Goal: Task Accomplishment & Management: Complete application form

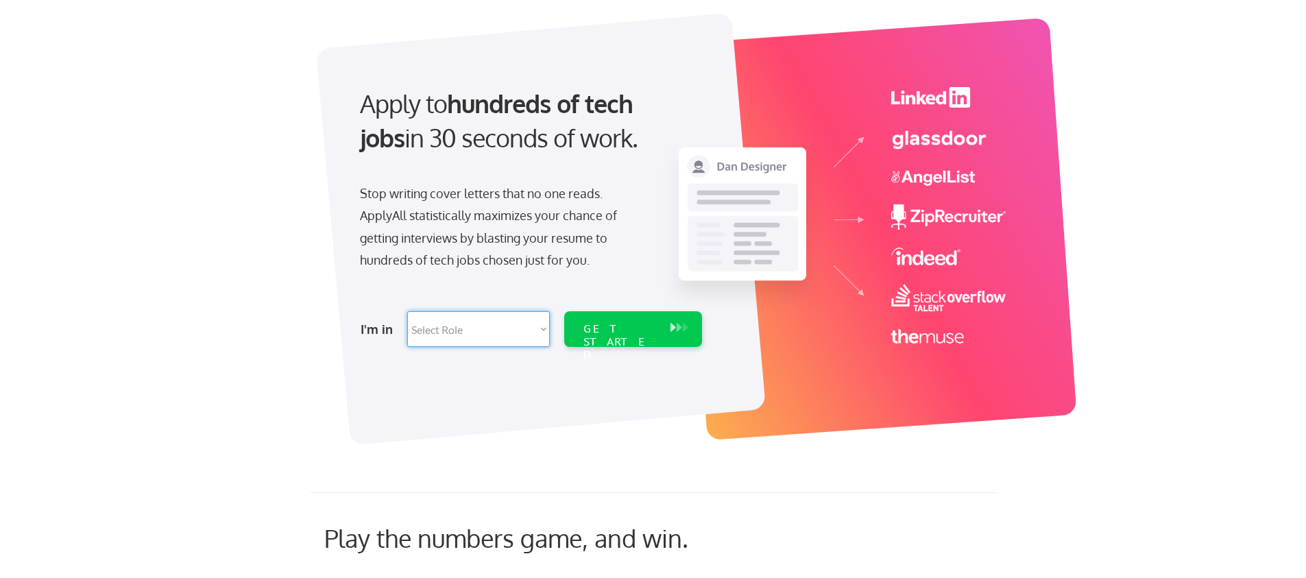
scroll to position [139, 0]
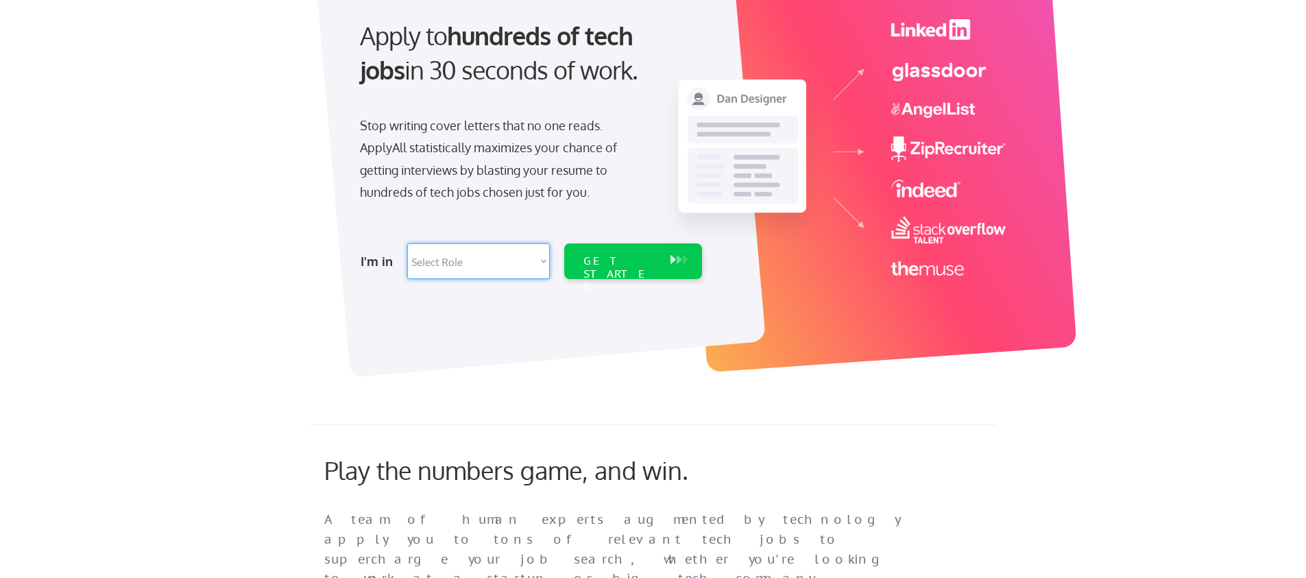
click at [501, 266] on select "Select Role Software Engineering Product Management Customer Success Sales UI/U…" at bounding box center [478, 261] width 143 height 36
select select ""engineering""
click at [407, 243] on select "Select Role Software Engineering Product Management Customer Success Sales UI/U…" at bounding box center [478, 261] width 143 height 36
select select ""engineering""
click at [584, 265] on div "GET STARTED" at bounding box center [619, 274] width 73 height 40
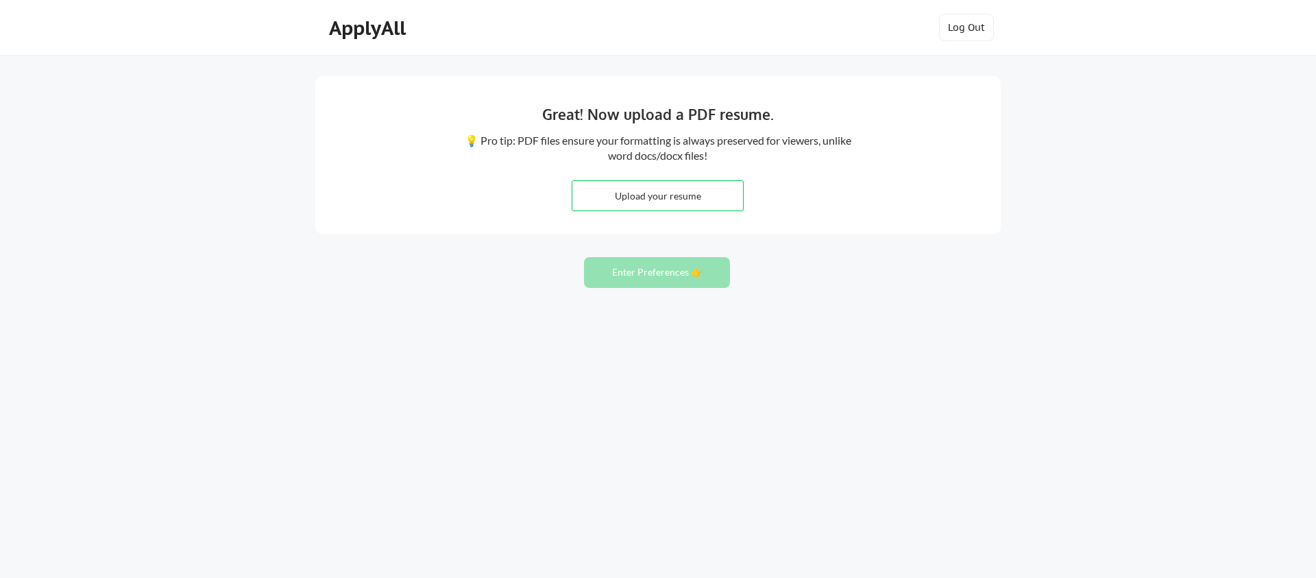
click at [799, 195] on div "Great! Now upload a PDF resume. 💡 Pro tip: PDF files ensure your formatting is …" at bounding box center [657, 155] width 685 height 158
click at [631, 201] on input "file" at bounding box center [657, 195] width 171 height 29
type input "C:\fakepath\[PERSON_NAME].pdf"
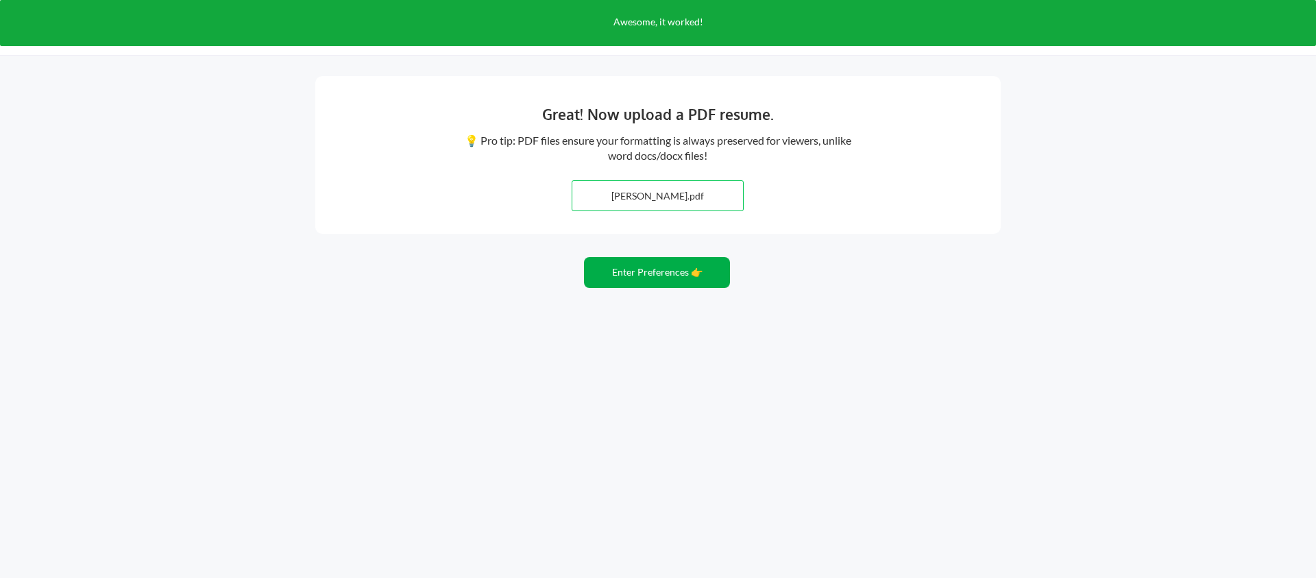
click at [686, 280] on button "Enter Preferences 👉" at bounding box center [657, 272] width 146 height 31
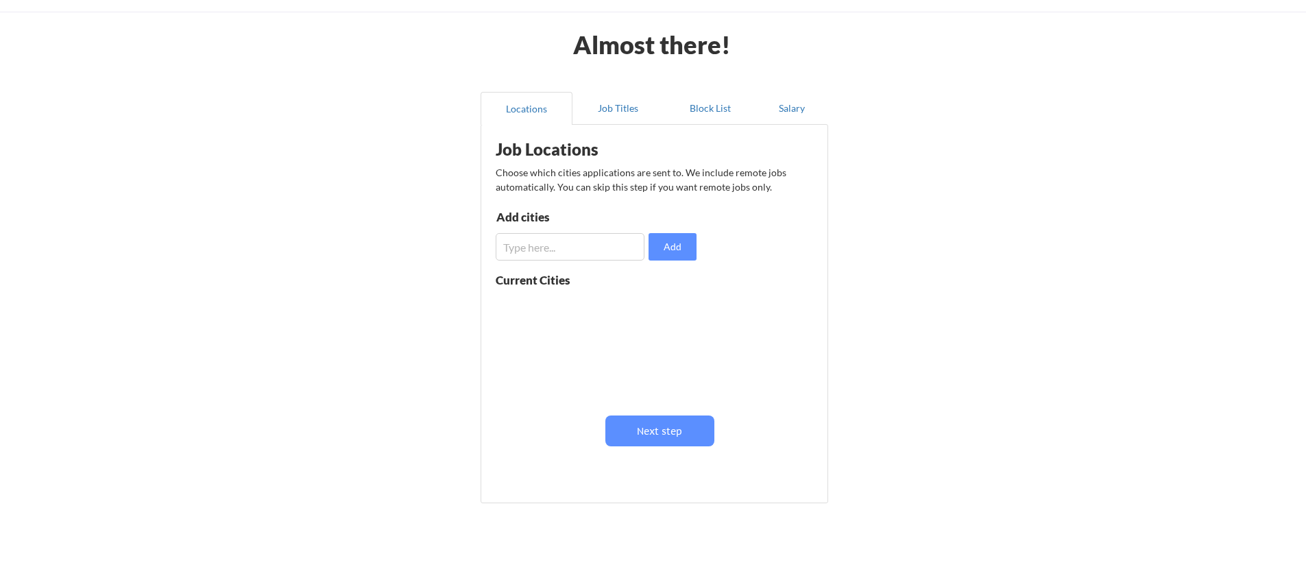
scroll to position [94, 0]
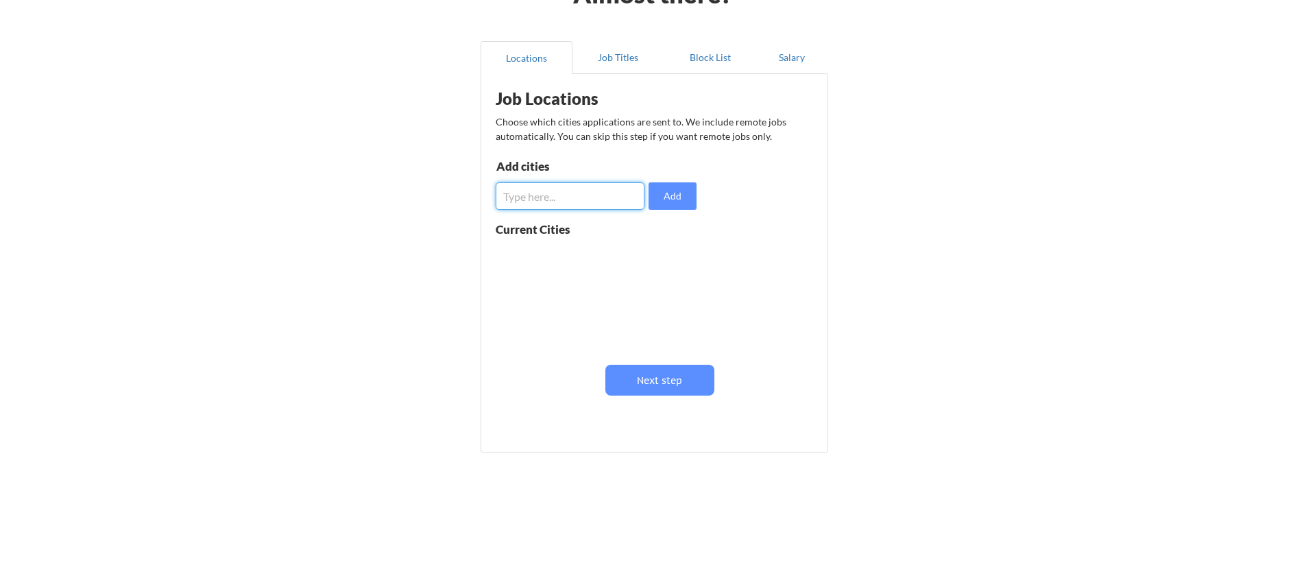
click at [567, 204] on input "input" at bounding box center [569, 195] width 149 height 27
type input "New York City"
click at [547, 190] on input "input" at bounding box center [569, 195] width 149 height 27
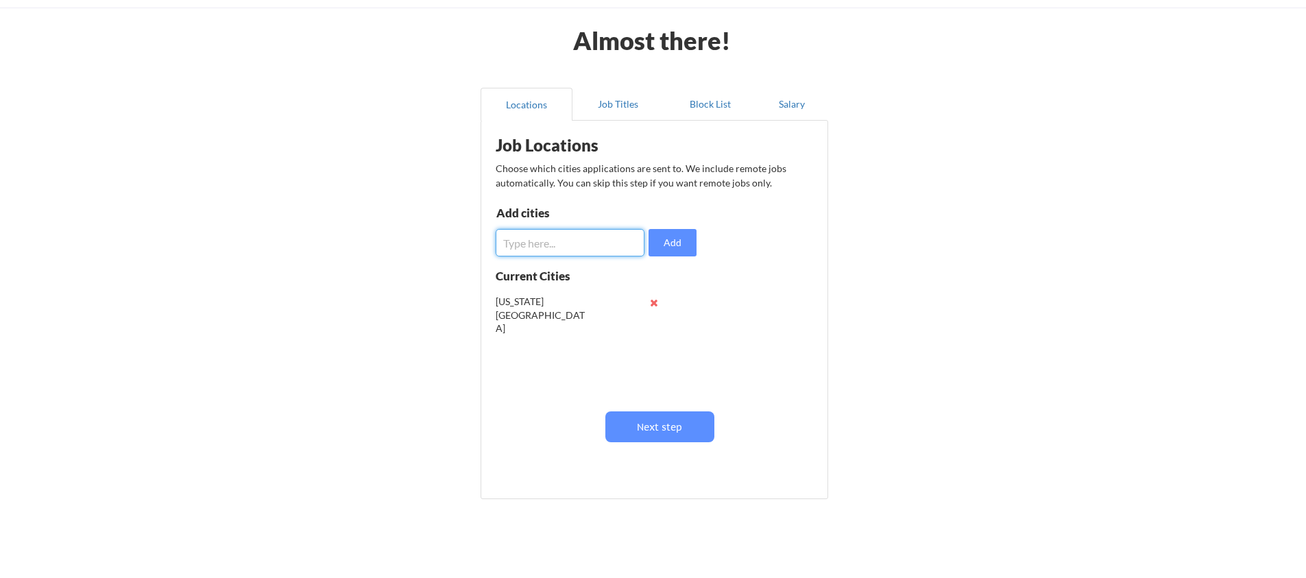
scroll to position [0, 0]
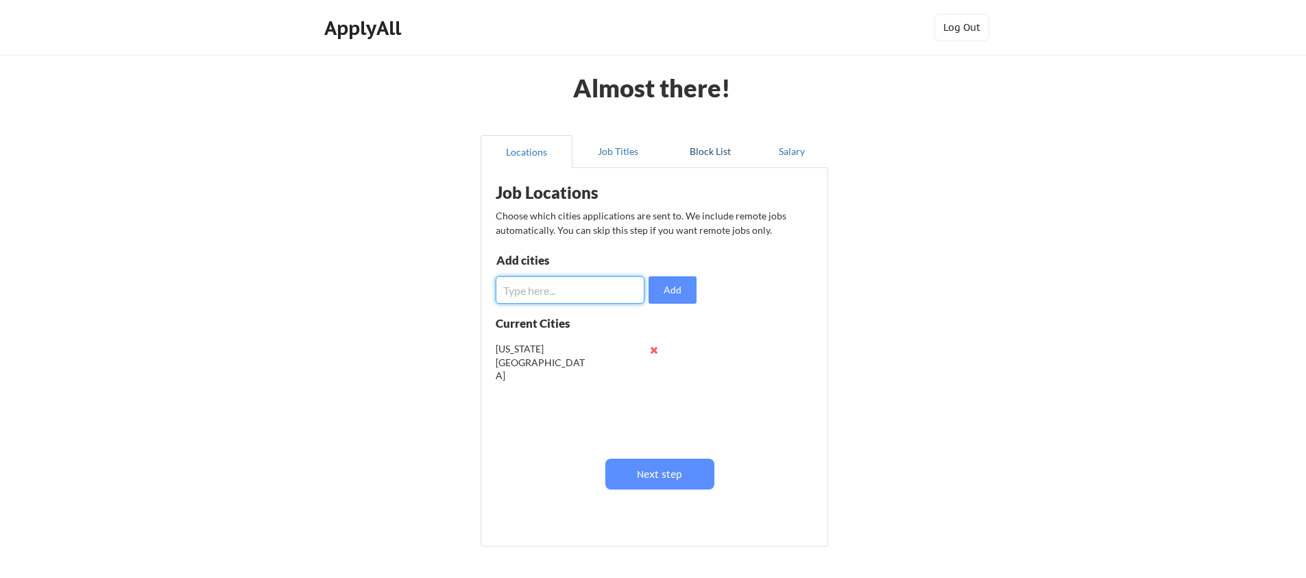
click at [635, 154] on button "Job Titles" at bounding box center [618, 151] width 92 height 33
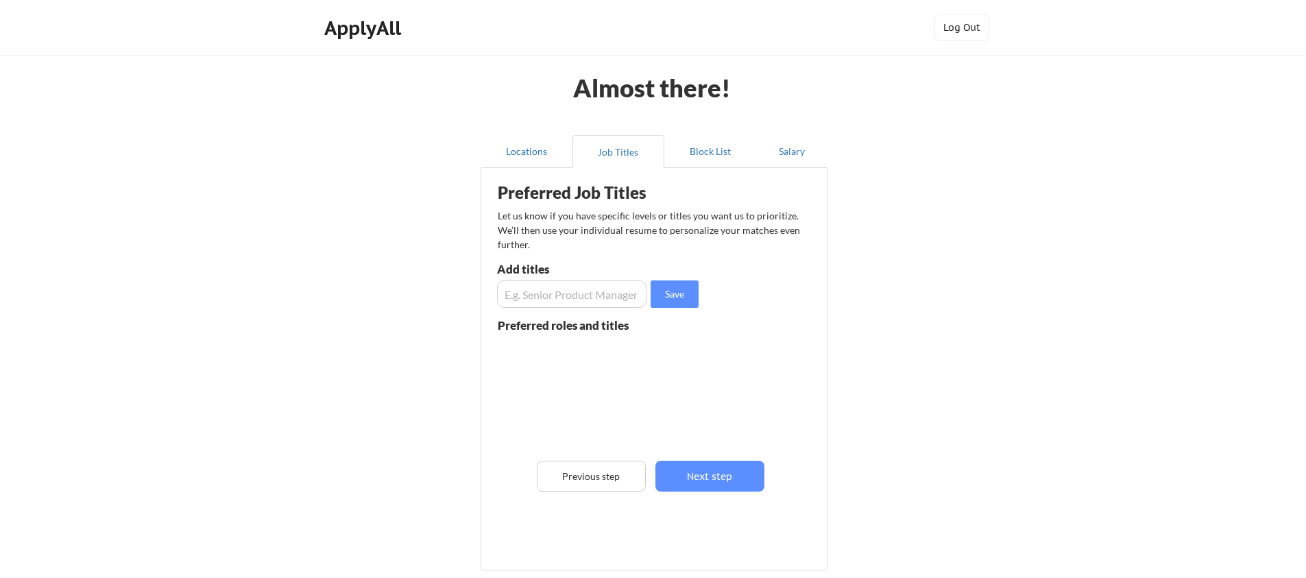
click at [613, 289] on input "input" at bounding box center [571, 293] width 149 height 27
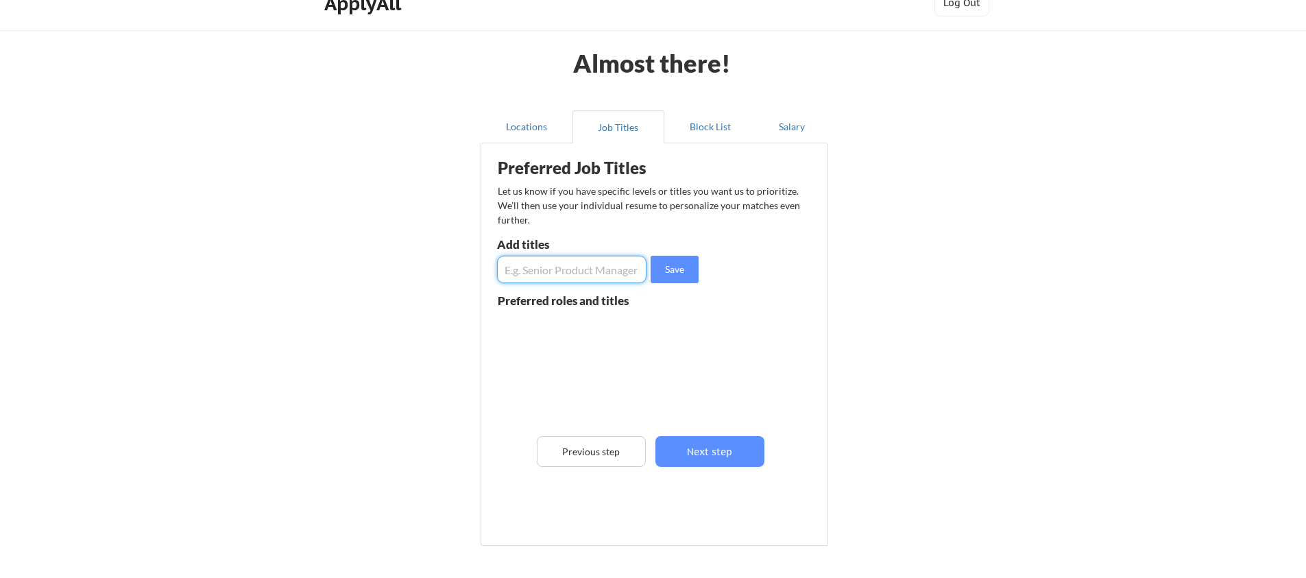
scroll to position [27, 0]
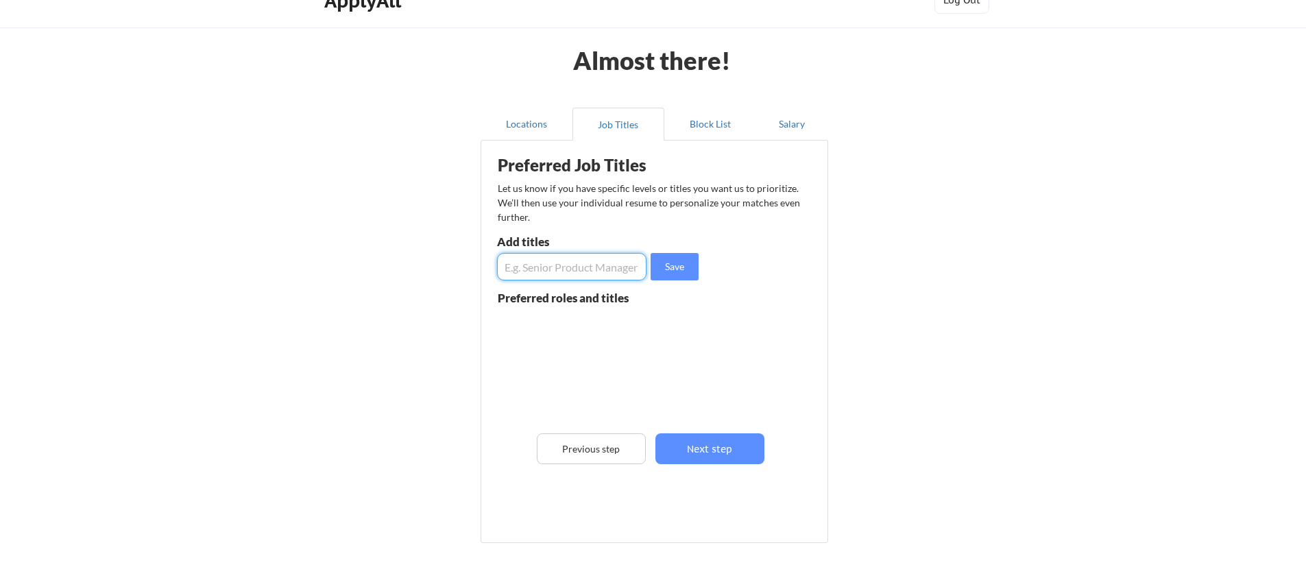
click at [529, 131] on button "Locations" at bounding box center [526, 124] width 92 height 33
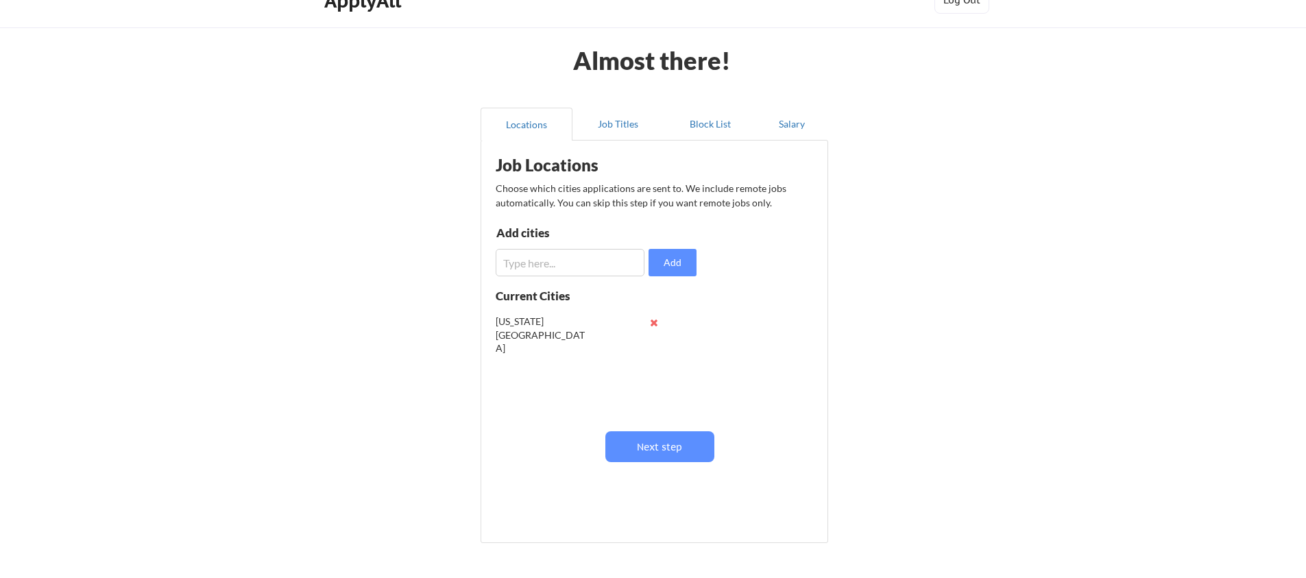
scroll to position [1, 0]
click at [604, 355] on div "New York City" at bounding box center [581, 362] width 173 height 109
click at [620, 257] on input "input" at bounding box center [569, 262] width 149 height 27
click at [604, 123] on button "Job Titles" at bounding box center [618, 124] width 92 height 33
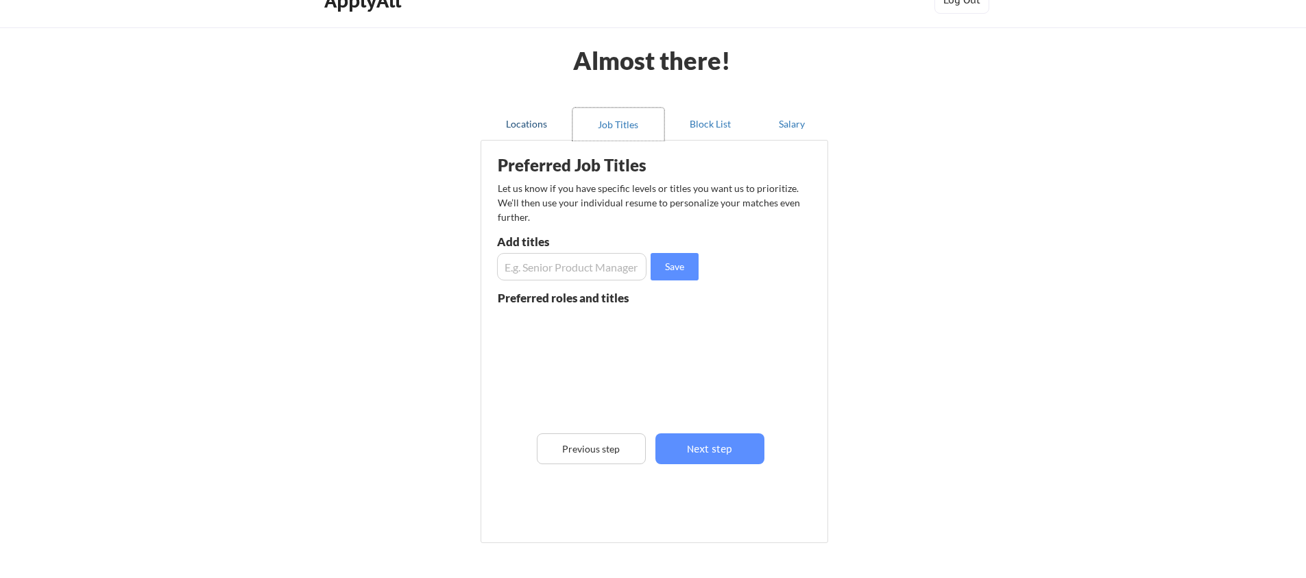
click at [515, 117] on button "Locations" at bounding box center [526, 124] width 92 height 33
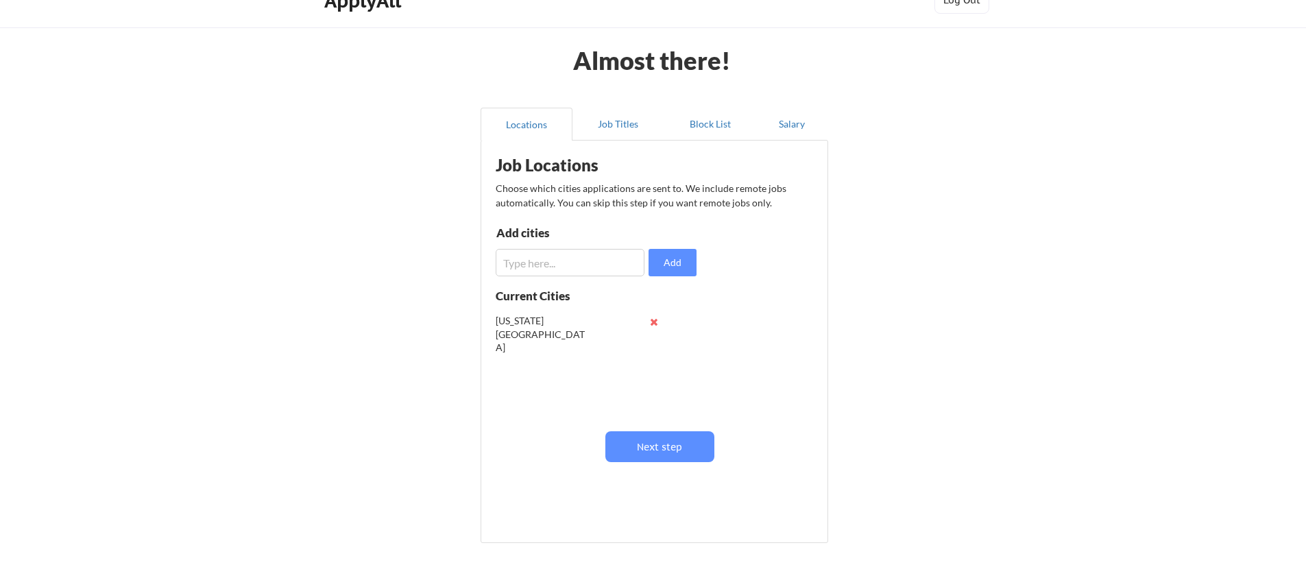
click at [578, 247] on div "Add cities Add" at bounding box center [597, 251] width 205 height 49
click at [580, 259] on input "input" at bounding box center [569, 262] width 149 height 27
click at [628, 116] on button "Job Titles" at bounding box center [618, 124] width 92 height 33
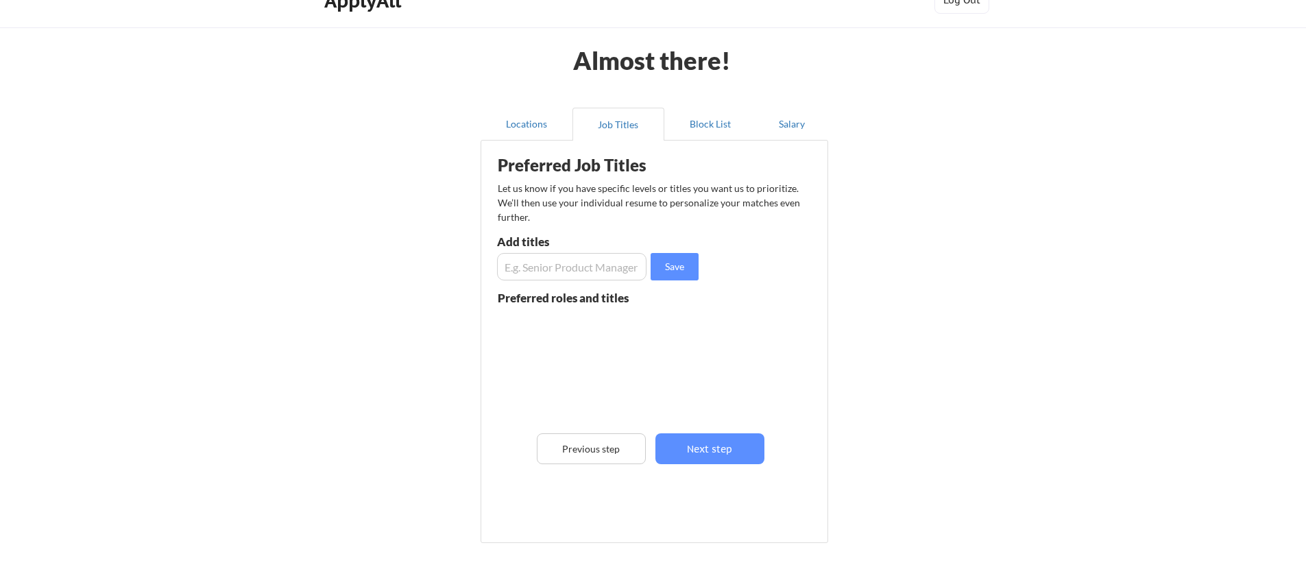
click at [567, 269] on input "input" at bounding box center [571, 266] width 149 height 27
type input "Product Manager"
click at [530, 254] on input "input" at bounding box center [571, 266] width 149 height 27
type input "Software Engineer"
click at [546, 273] on input "input" at bounding box center [571, 266] width 149 height 27
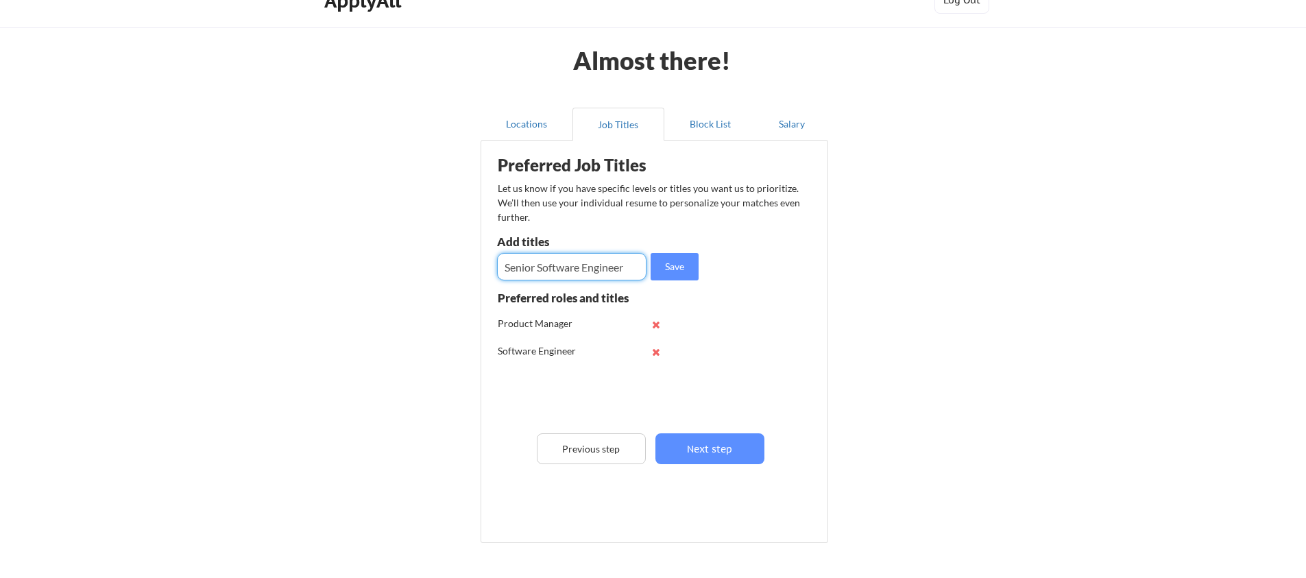
type input "Senior Software Engineer"
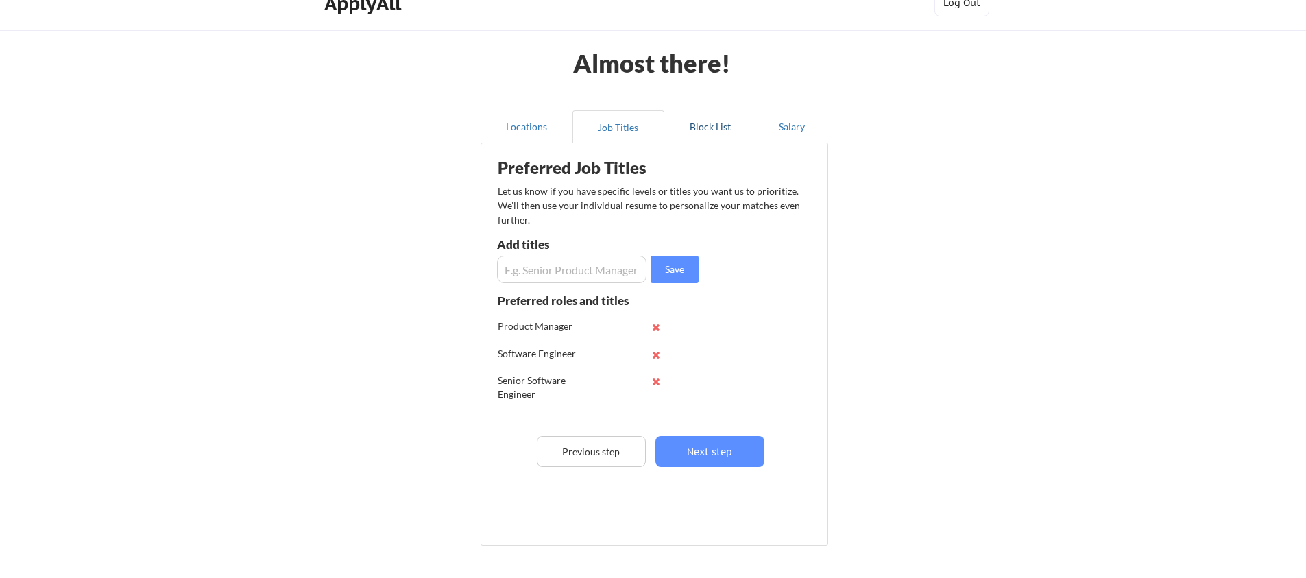
click at [700, 127] on button "Block List" at bounding box center [710, 126] width 92 height 33
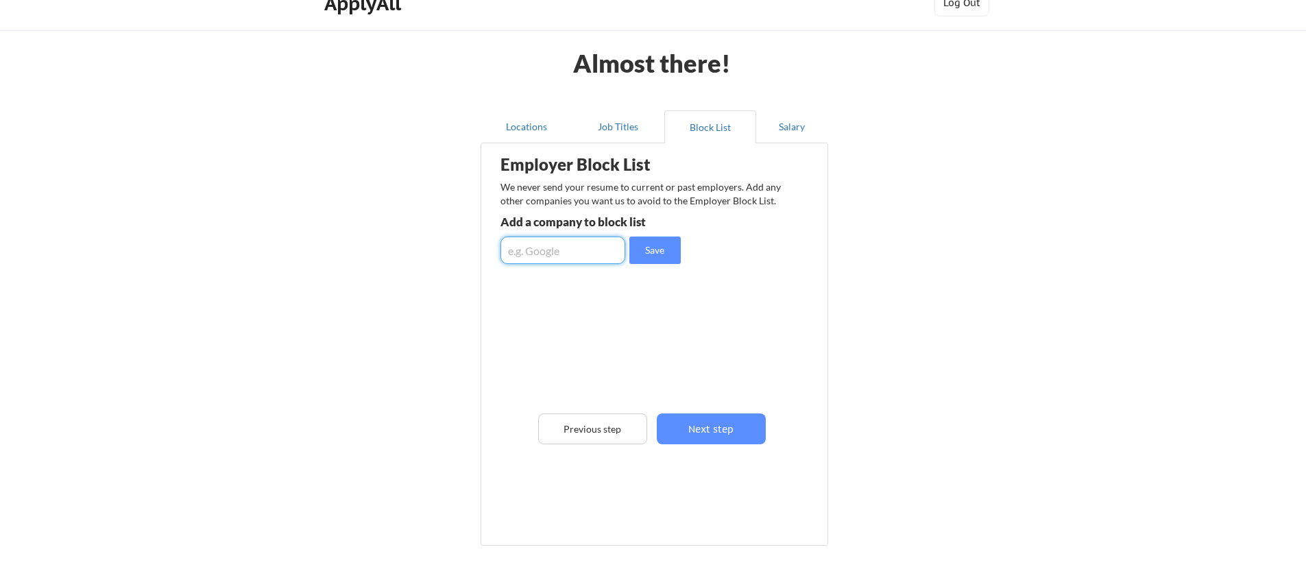
drag, startPoint x: 571, startPoint y: 252, endPoint x: 613, endPoint y: 238, distance: 43.8
click at [570, 252] on input "input" at bounding box center [562, 249] width 125 height 27
type input "Walmart"
click at [567, 247] on input "input" at bounding box center [562, 249] width 125 height 27
type input "Amazon"
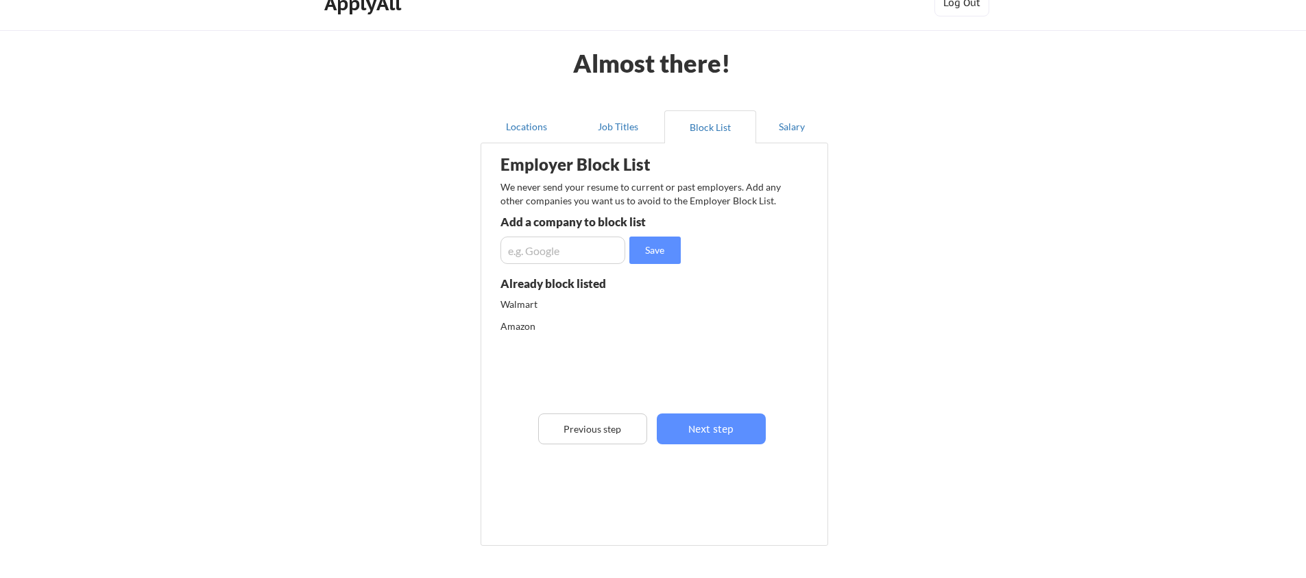
click at [560, 254] on input "input" at bounding box center [562, 249] width 125 height 27
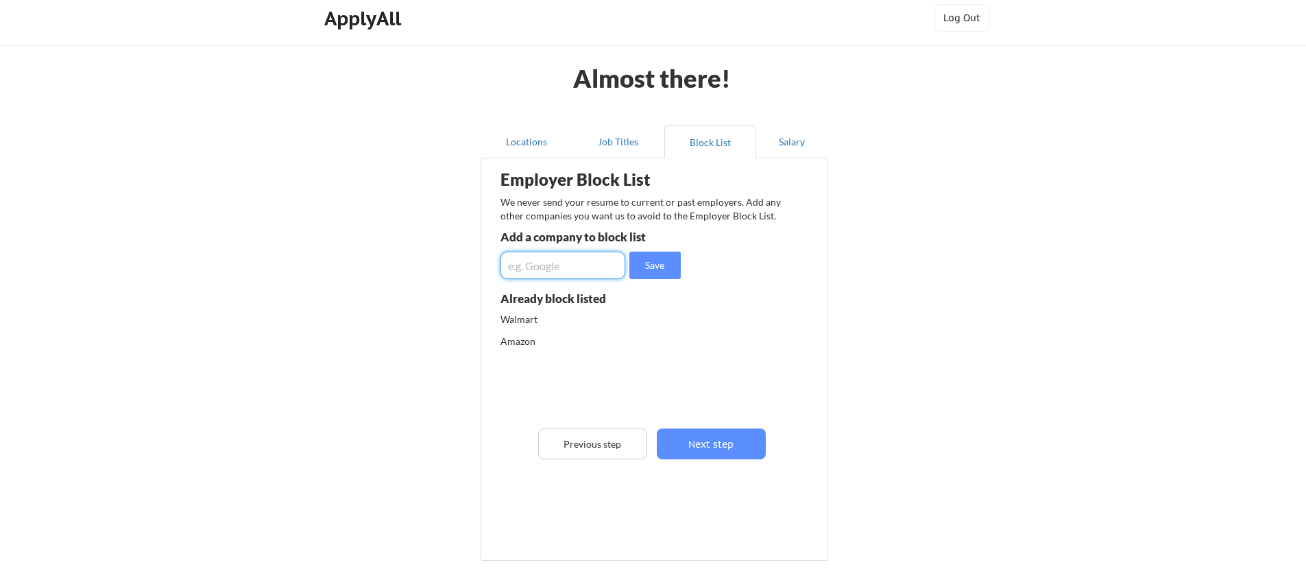
scroll to position [2, 0]
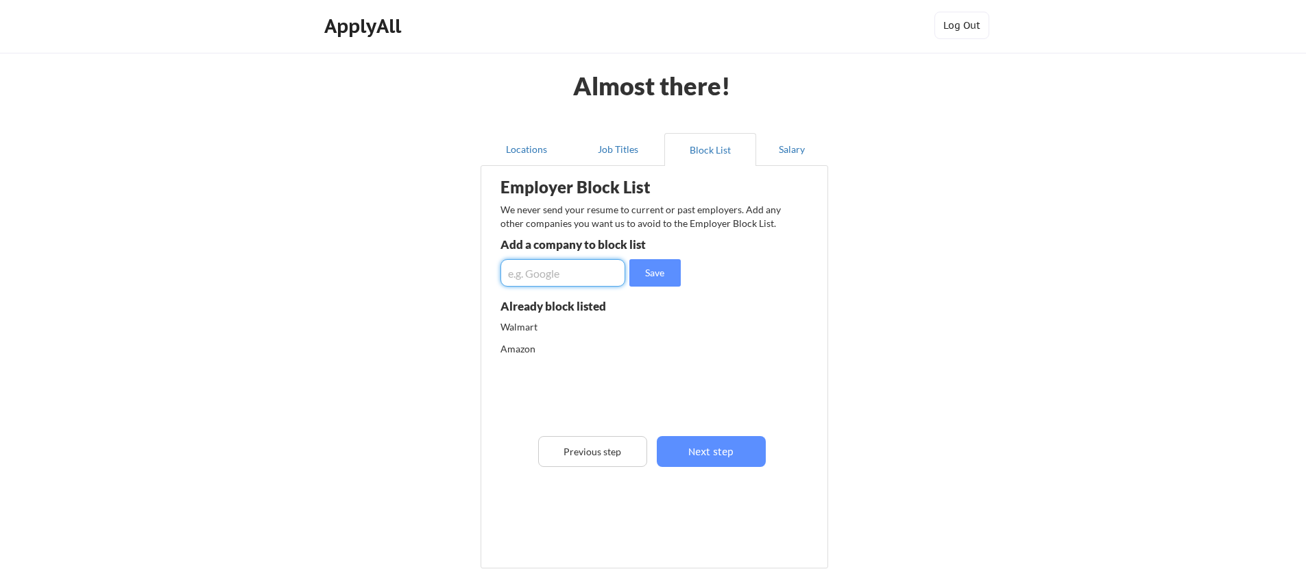
click at [589, 265] on input "input" at bounding box center [562, 272] width 125 height 27
drag, startPoint x: 689, startPoint y: 462, endPoint x: 743, endPoint y: 392, distance: 88.0
click at [743, 392] on div "Employer Block List We never send your resume to current or past employers. Add…" at bounding box center [654, 346] width 332 height 354
click at [707, 457] on button "Next step" at bounding box center [711, 451] width 109 height 31
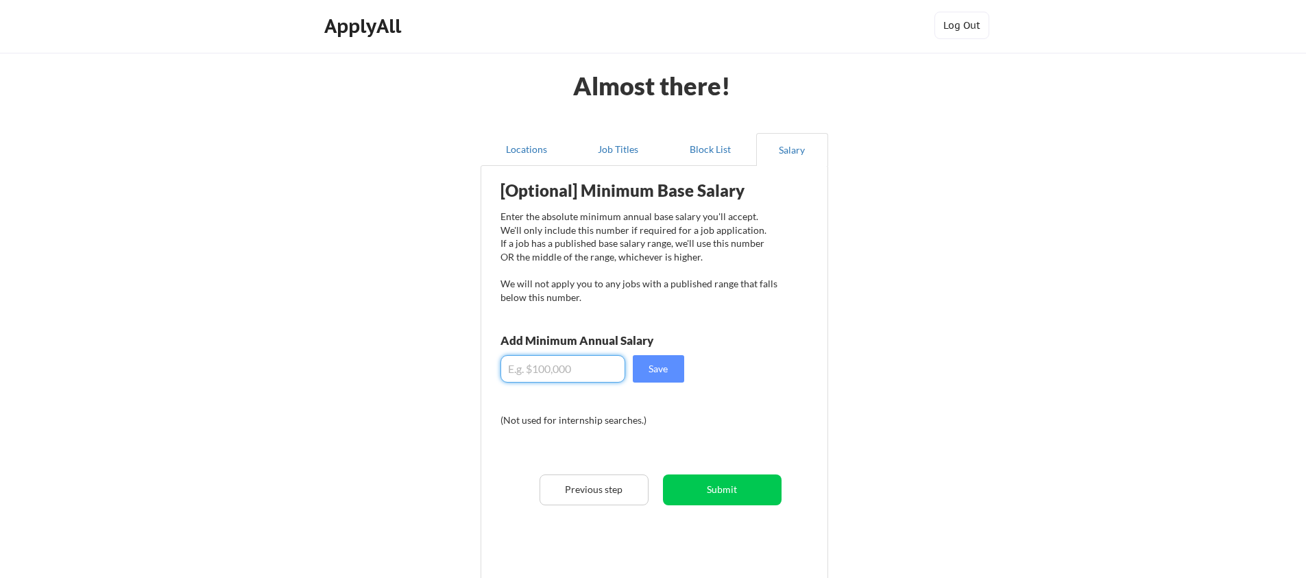
click at [566, 356] on input "input" at bounding box center [562, 368] width 125 height 27
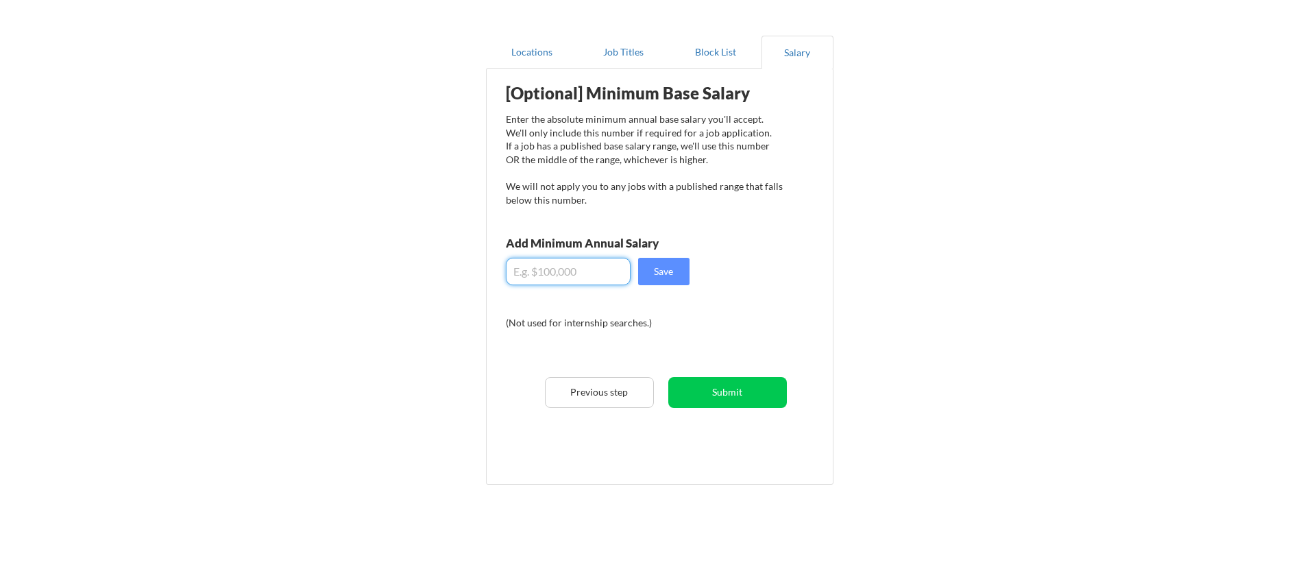
scroll to position [97, 0]
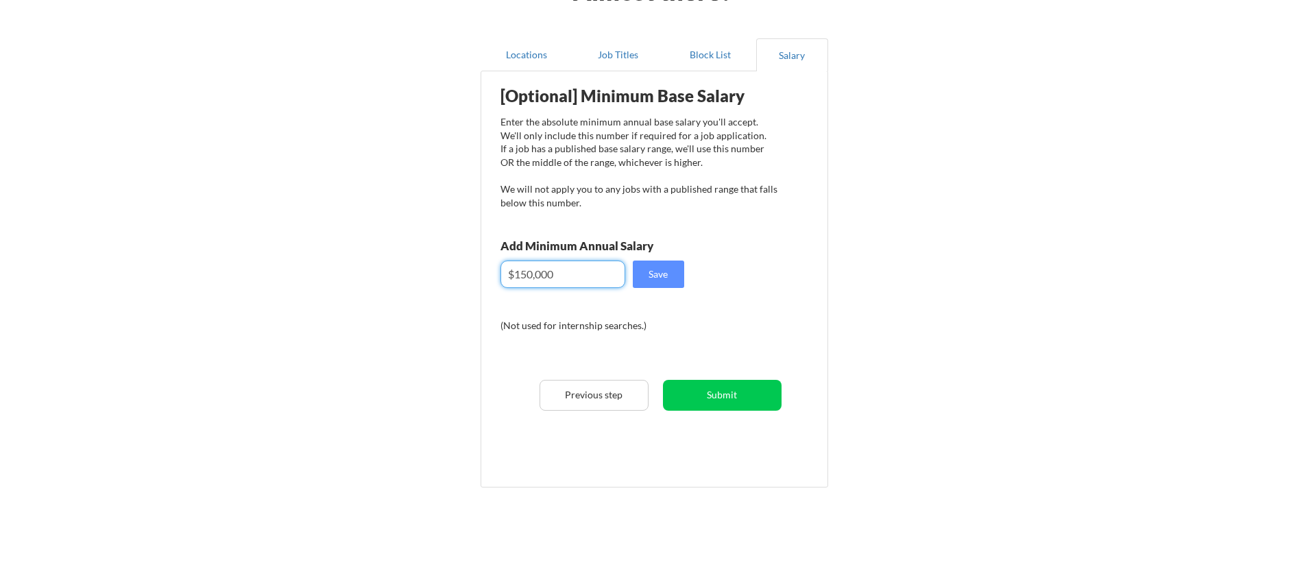
click at [565, 271] on input "input" at bounding box center [562, 273] width 125 height 27
type input "$175,000"
click at [663, 286] on button "Save" at bounding box center [658, 273] width 51 height 27
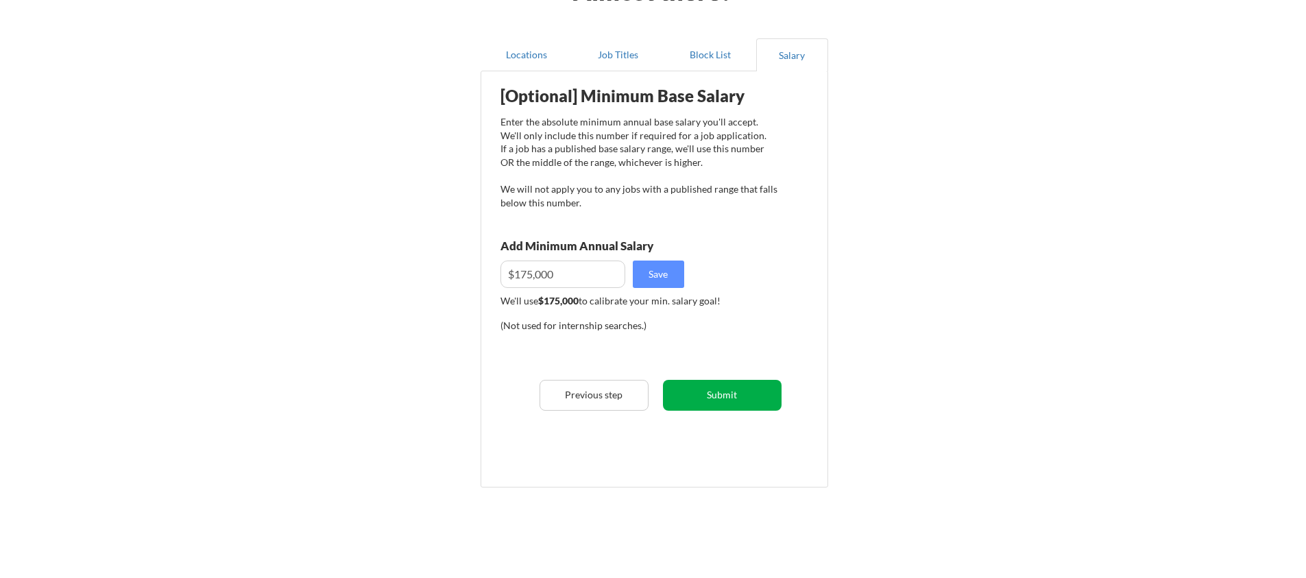
click at [732, 393] on button "Submit" at bounding box center [722, 395] width 119 height 31
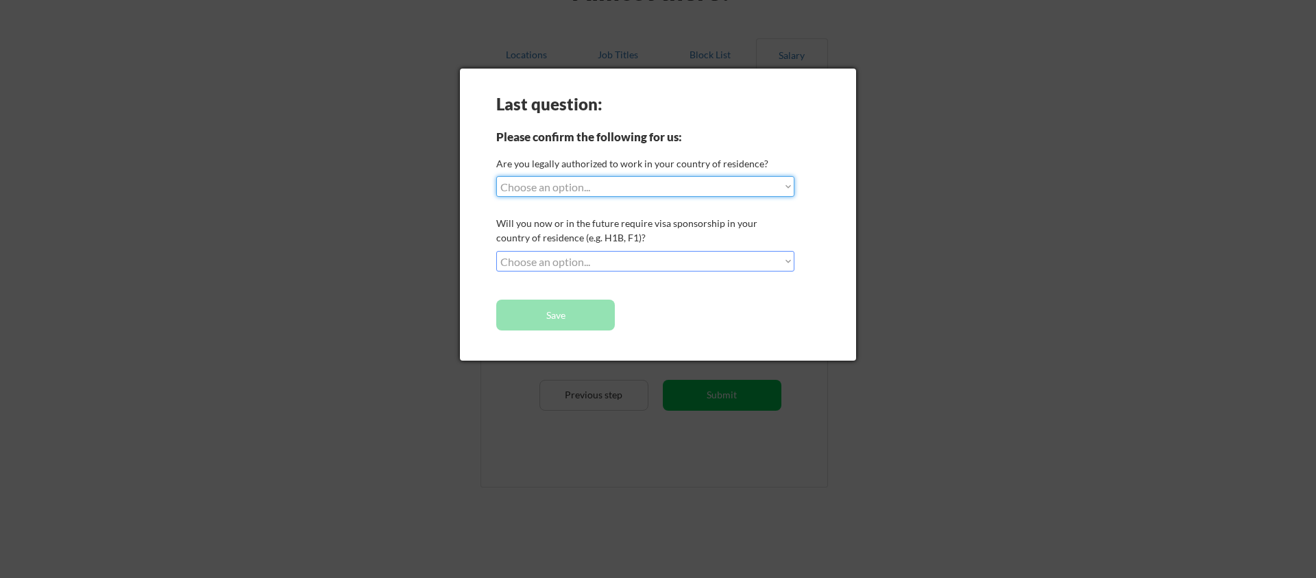
click at [597, 191] on select "Choose an option... Yes, I am a US Citizen Yes, I am a Canadian Citizen Yes, I …" at bounding box center [645, 186] width 298 height 21
select select ""yes__i_am_a_us_citizen""
click at [496, 176] on select "Choose an option... Yes, I am a US Citizen Yes, I am a Canadian Citizen Yes, I …" at bounding box center [645, 186] width 298 height 21
click at [566, 258] on select "Choose an option... No, I will not need sponsorship Yes, I will need sponsorship" at bounding box center [645, 261] width 298 height 21
select select ""no__i_will_not_need_sponsorship""
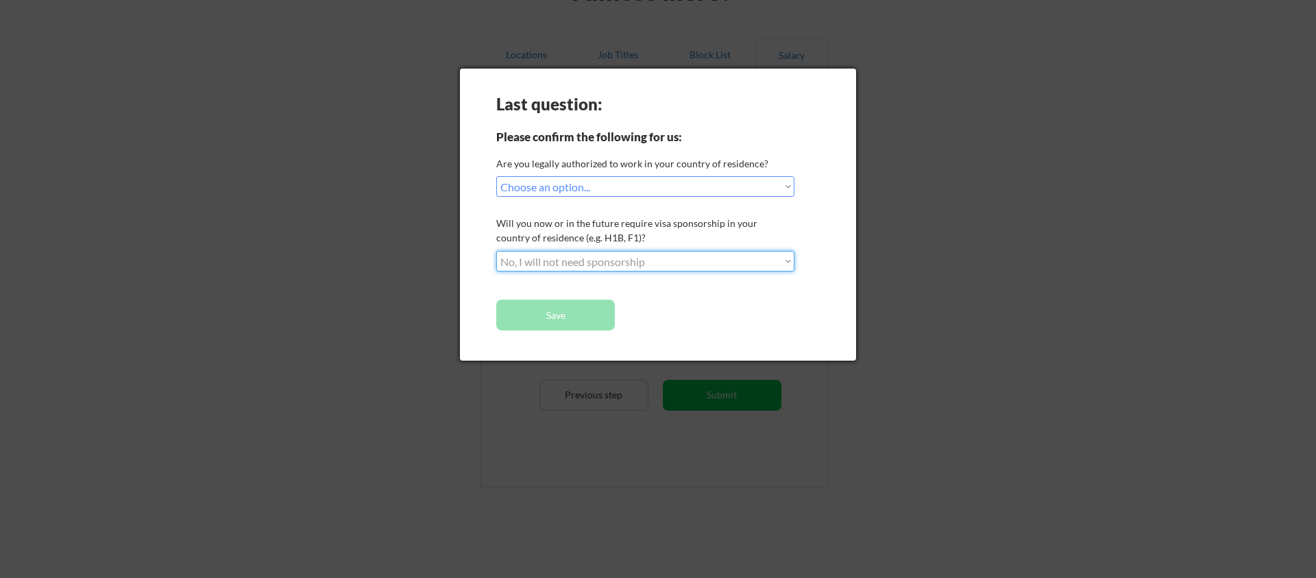
click at [496, 251] on select "Choose an option... No, I will not need sponsorship Yes, I will need sponsorship" at bounding box center [645, 261] width 298 height 21
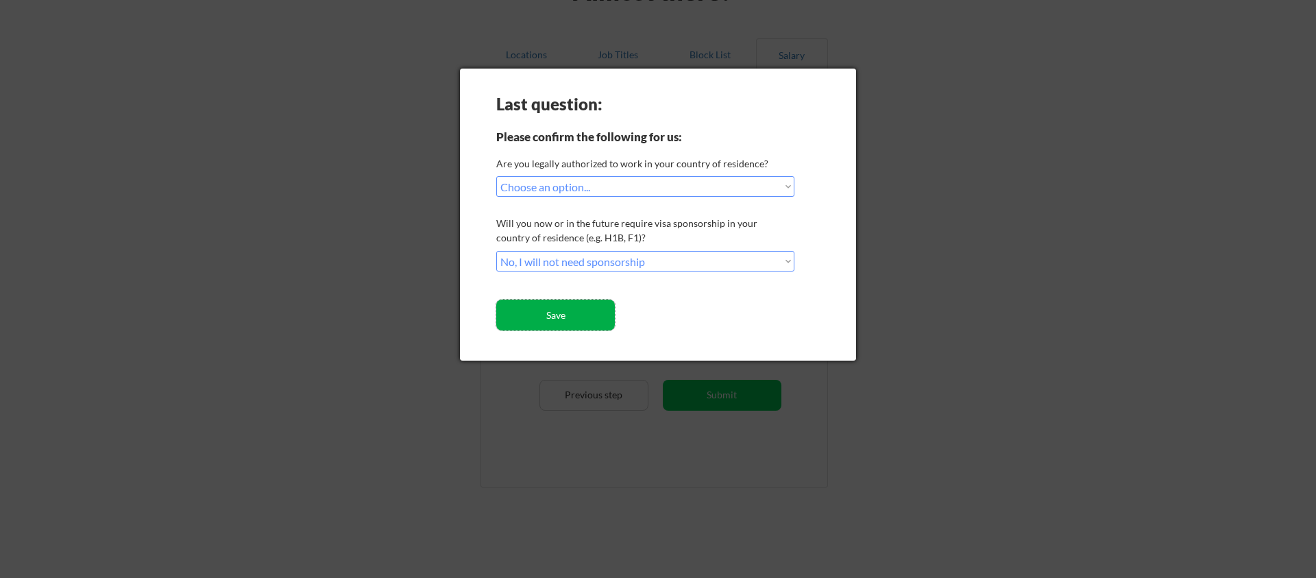
click at [561, 323] on button "Save" at bounding box center [555, 314] width 119 height 31
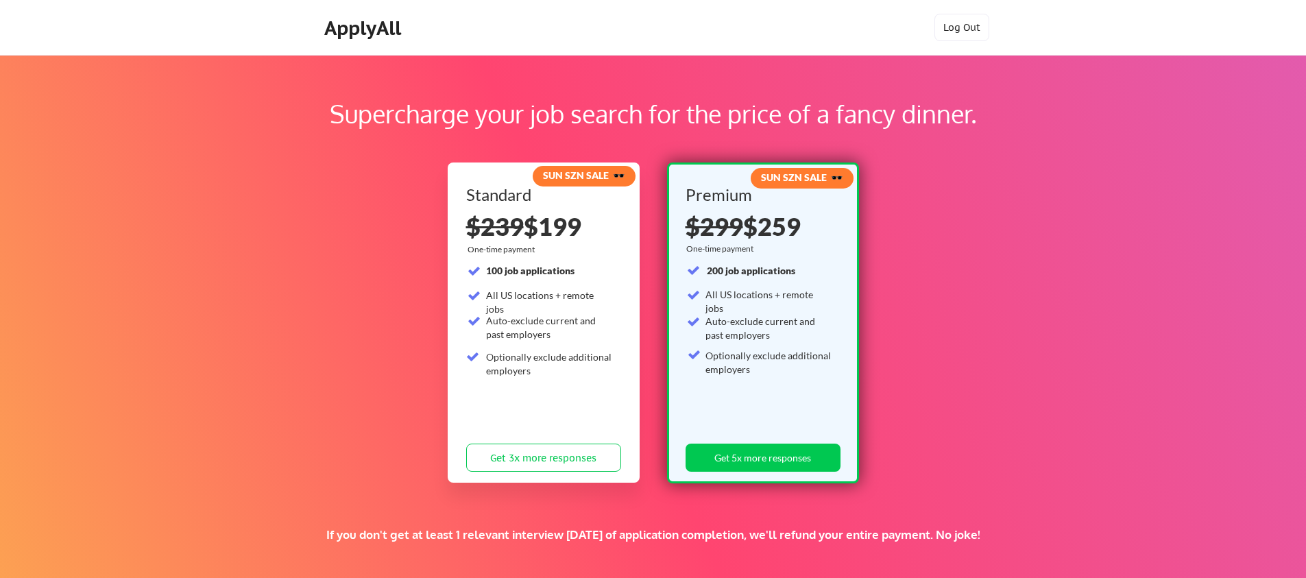
click at [994, 229] on div "Supercharge your job search for the price of a fancy dinner. SUN SZN SALE 🕶️ St…" at bounding box center [653, 429] width 1306 height 749
click at [535, 454] on button "Get 3x more responses" at bounding box center [543, 457] width 155 height 28
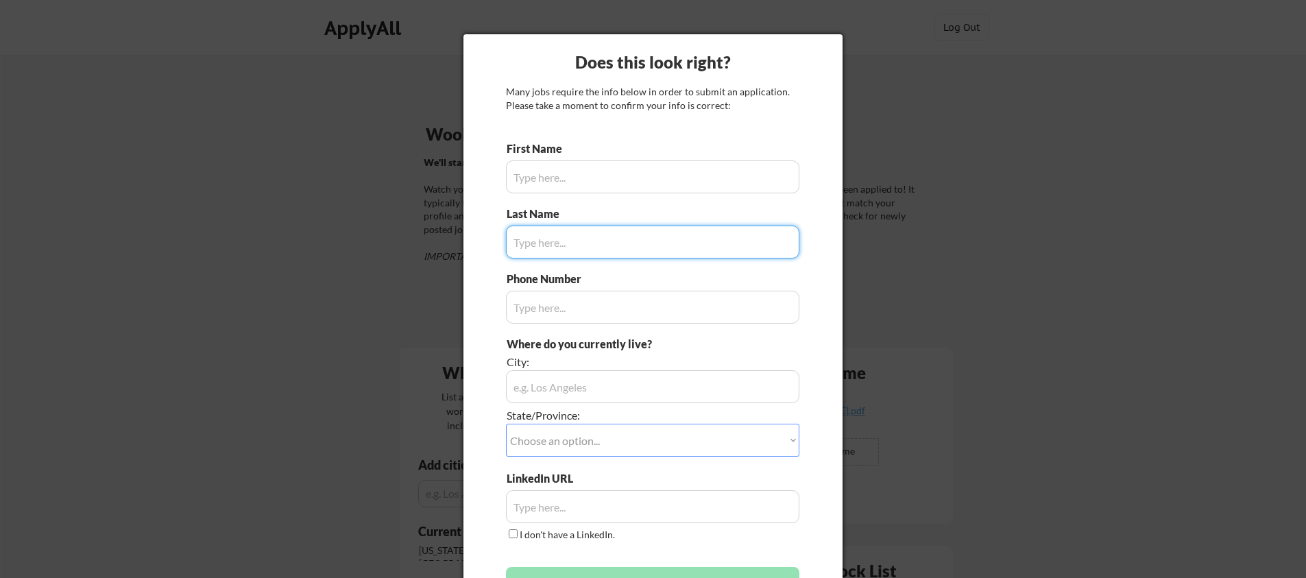
click at [680, 180] on input "input" at bounding box center [652, 176] width 293 height 33
type input "Manuel"
type input "978.998.0836"
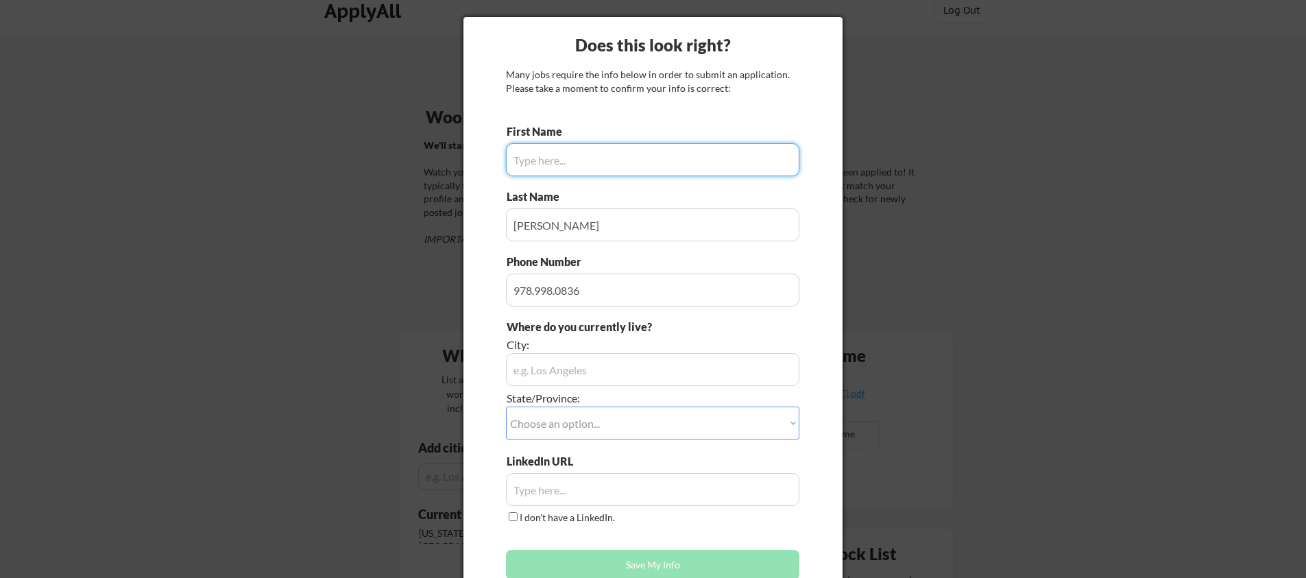
scroll to position [19, 0]
type input "Charles"
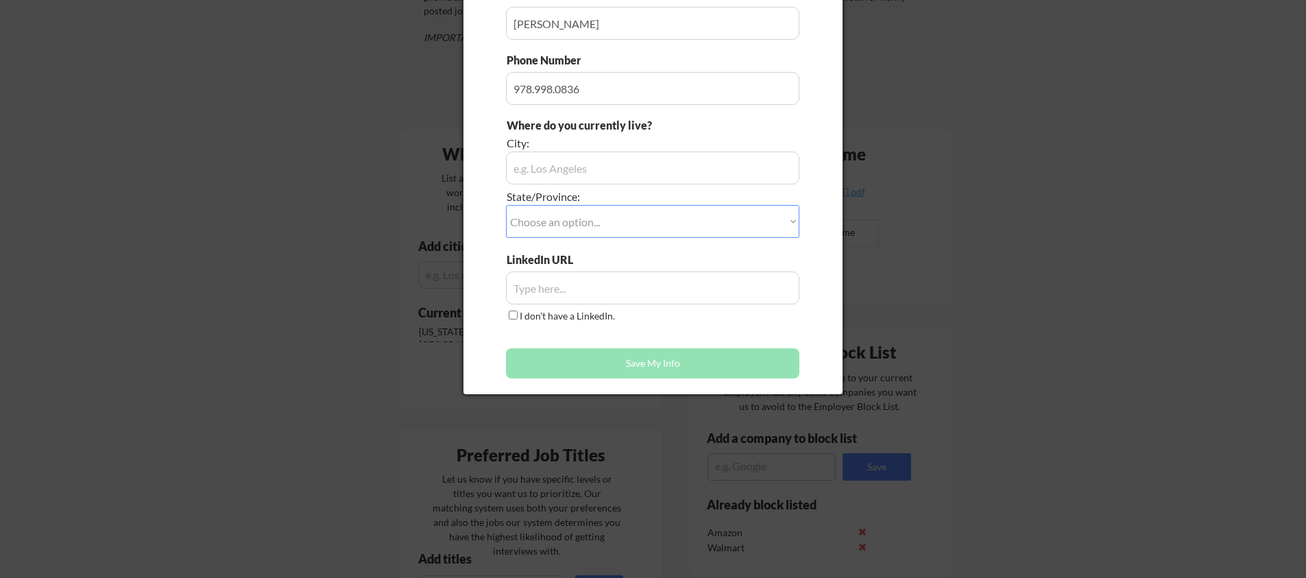
scroll to position [101, 0]
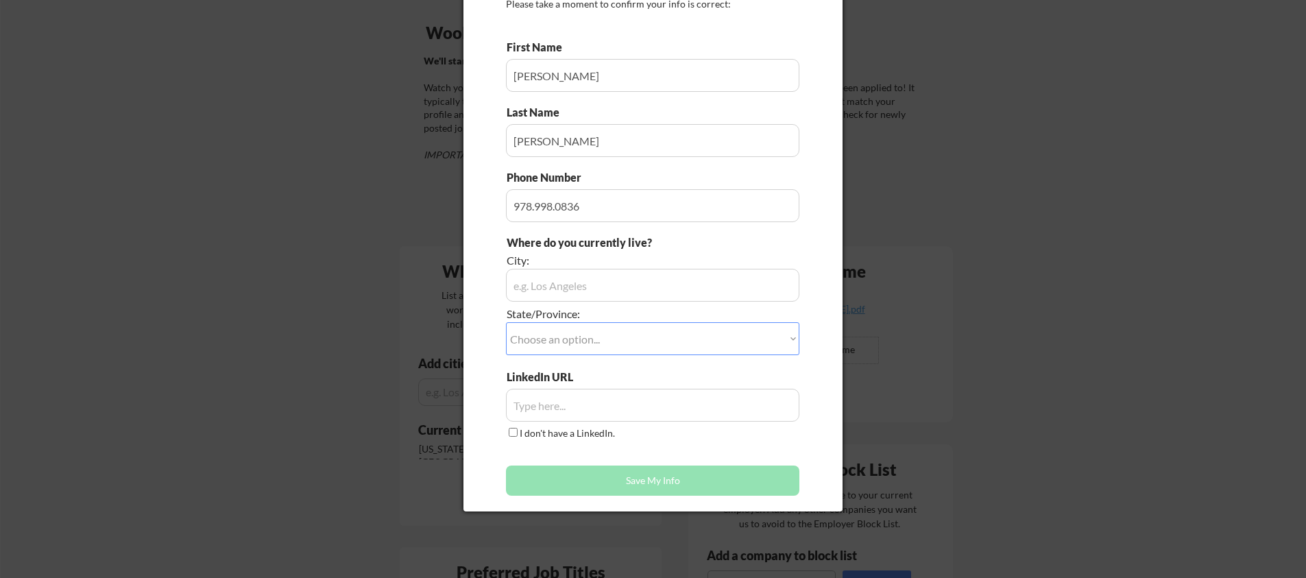
click at [585, 203] on input "input" at bounding box center [652, 205] width 293 height 33
type input "9789980836"
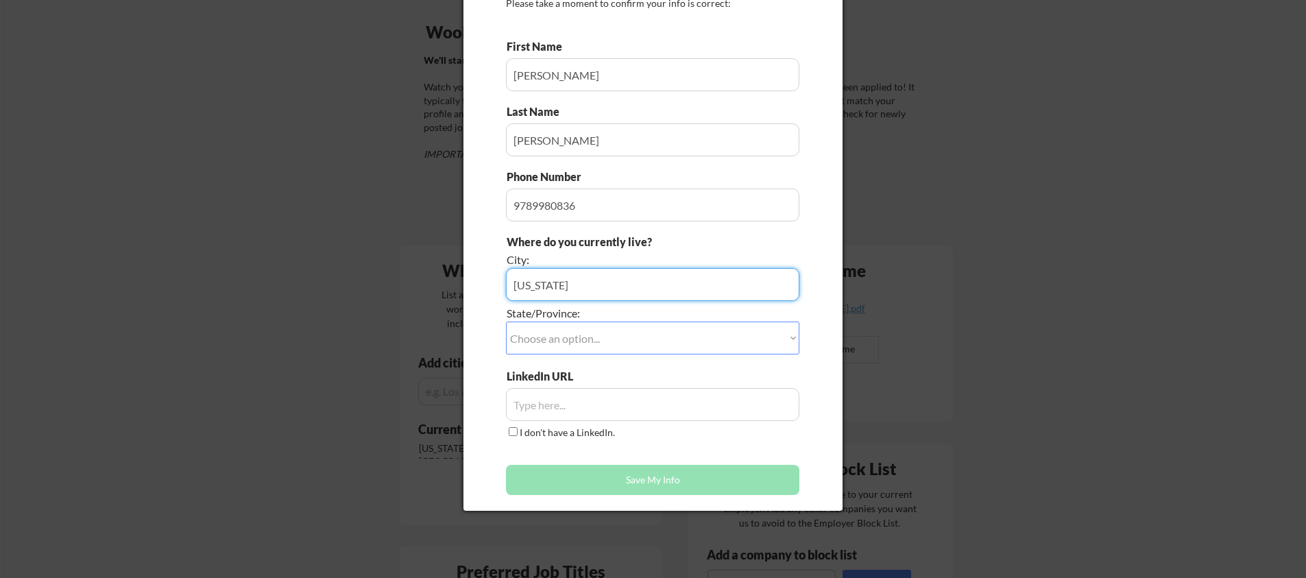
scroll to position [104, 0]
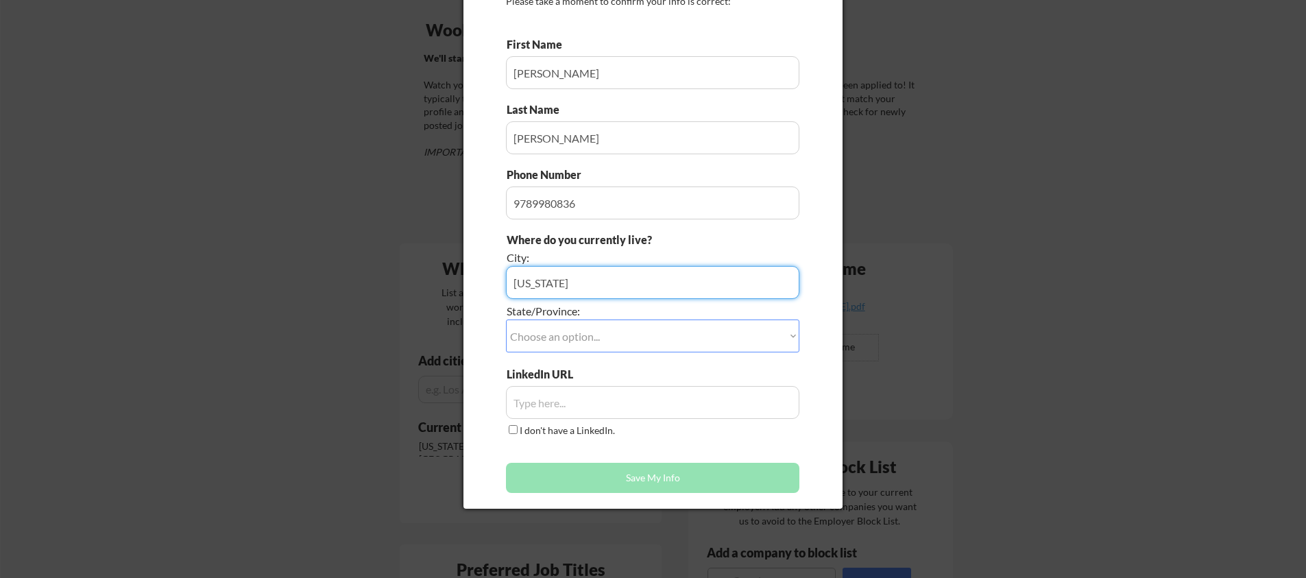
type input "New York"
click at [557, 334] on select "Choose an option... Other/Not Applicable Alabama Alaska Alberta Arizona Arkansa…" at bounding box center [652, 335] width 293 height 33
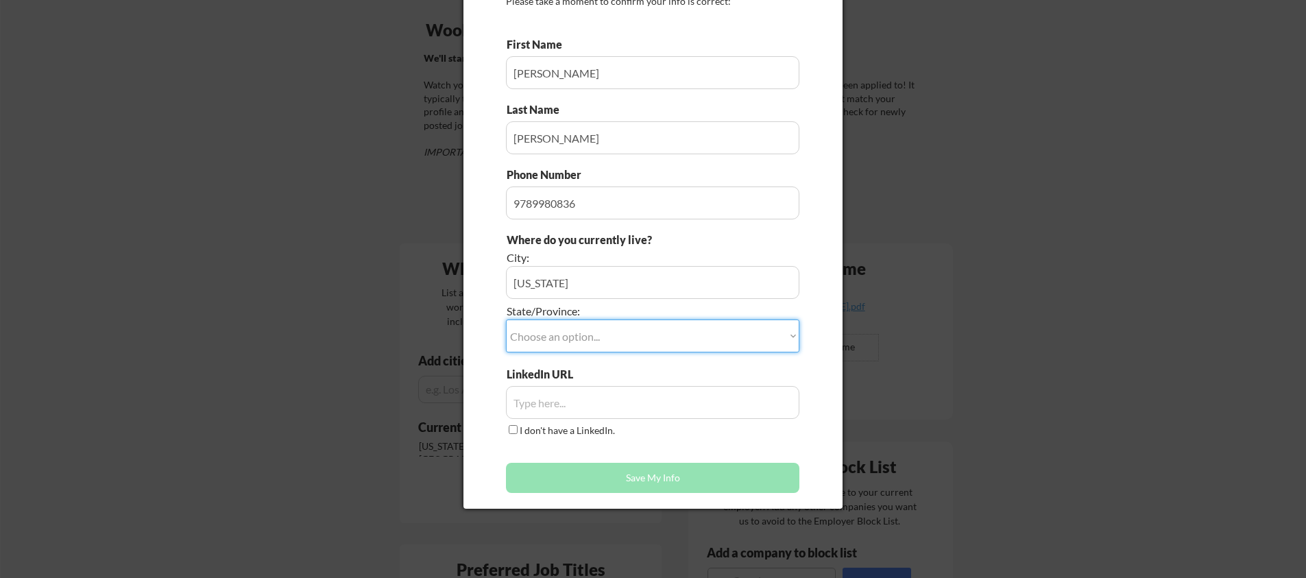
select select ""New York""
click at [506, 319] on select "Choose an option... Other/Not Applicable Alabama Alaska Alberta Arizona Arkansa…" at bounding box center [652, 335] width 293 height 33
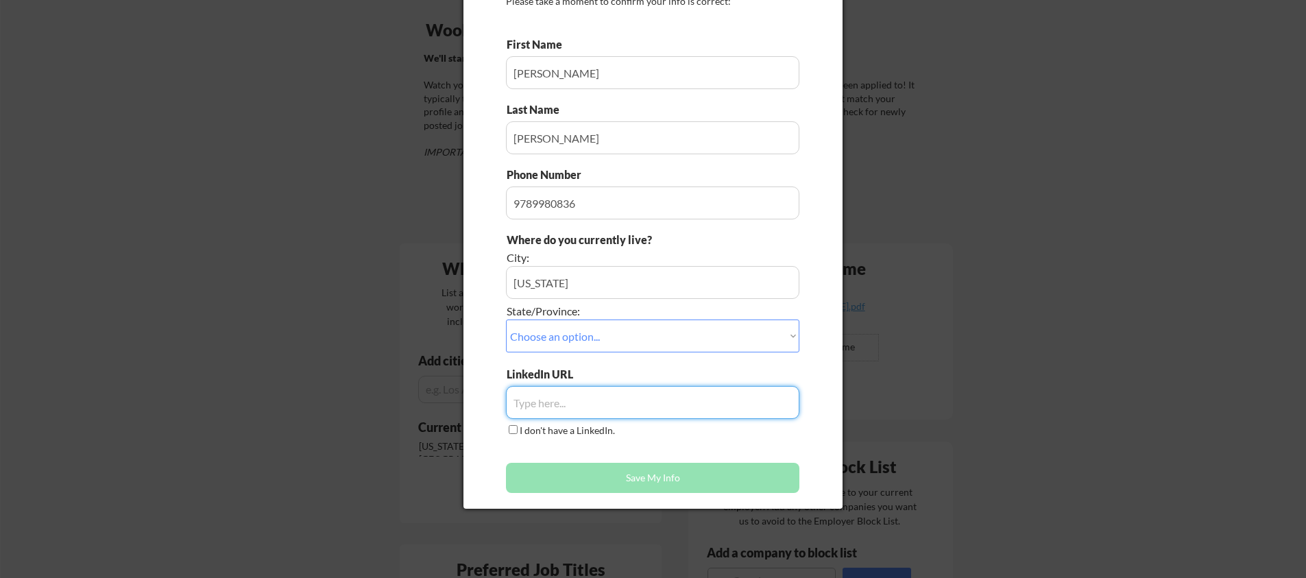
click at [587, 409] on input "input" at bounding box center [652, 402] width 293 height 33
click at [592, 392] on input "input" at bounding box center [652, 402] width 293 height 33
paste input "https://www.linkedin.com/in/charlesamanuel/"
type input "https://www.linkedin.com/in/charlesamanuel/"
click at [602, 488] on button "Save My Info" at bounding box center [652, 478] width 293 height 30
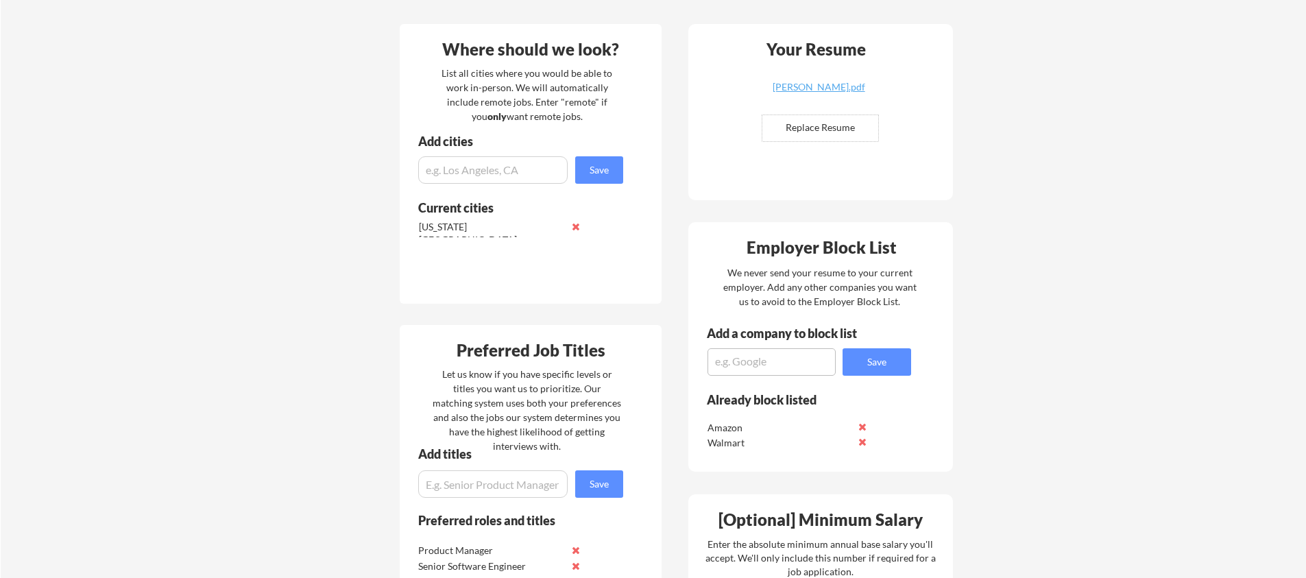
scroll to position [315, 0]
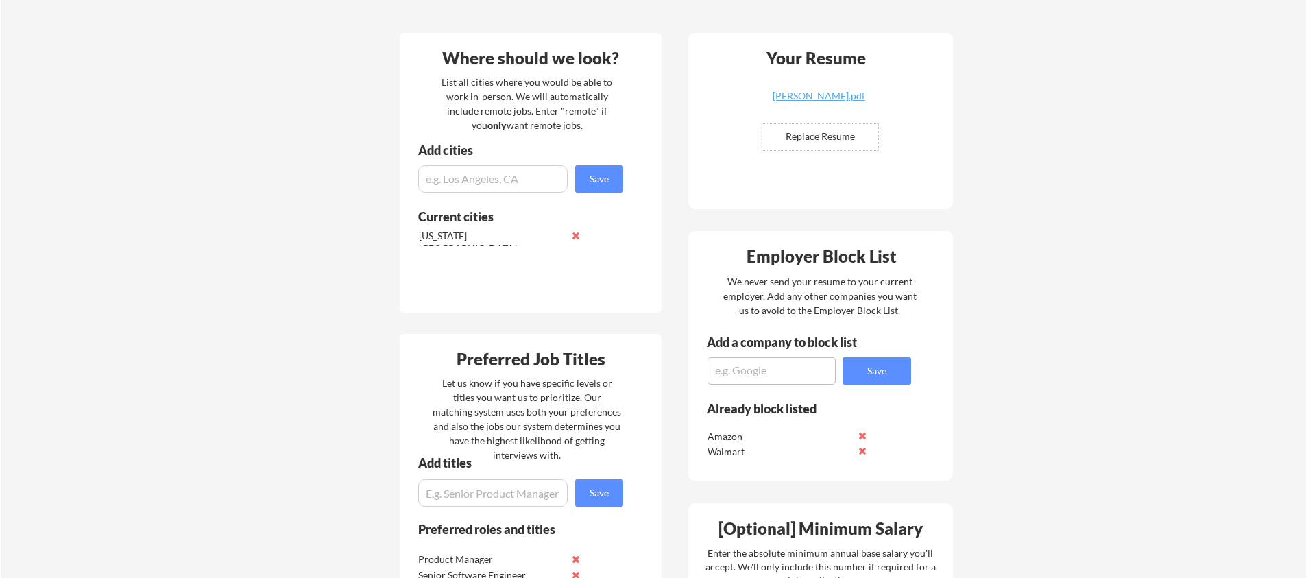
click at [1021, 156] on div "Your Dashboard Woohoo! You're ready to be applied! 🙌 We'll start applying you t…" at bounding box center [653, 379] width 1305 height 1279
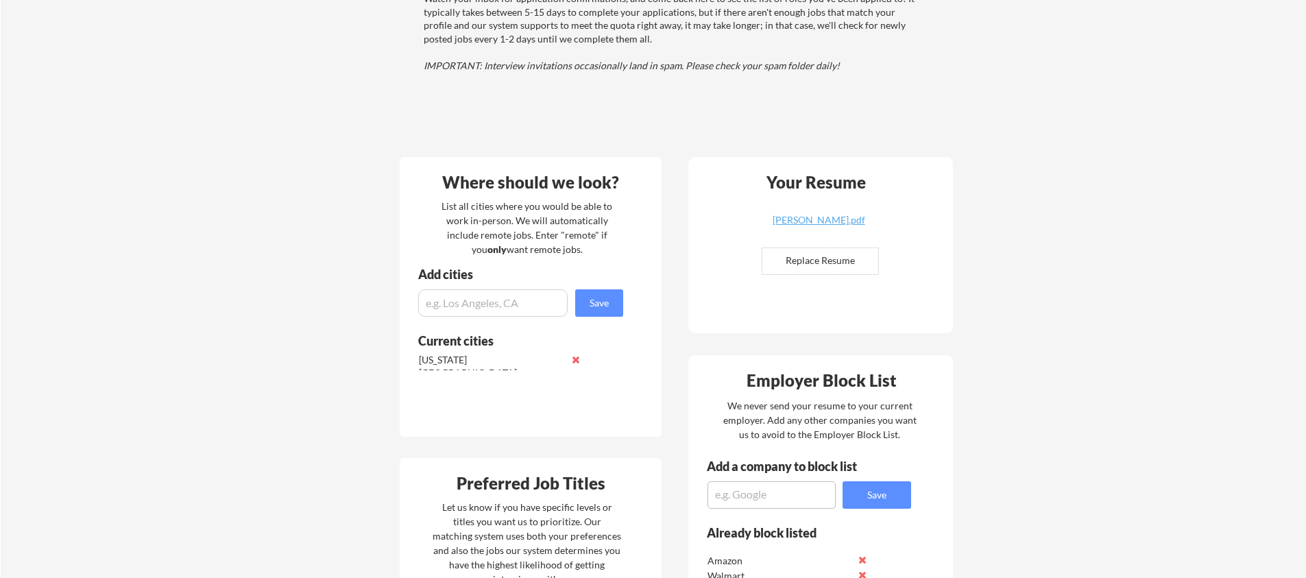
scroll to position [0, 0]
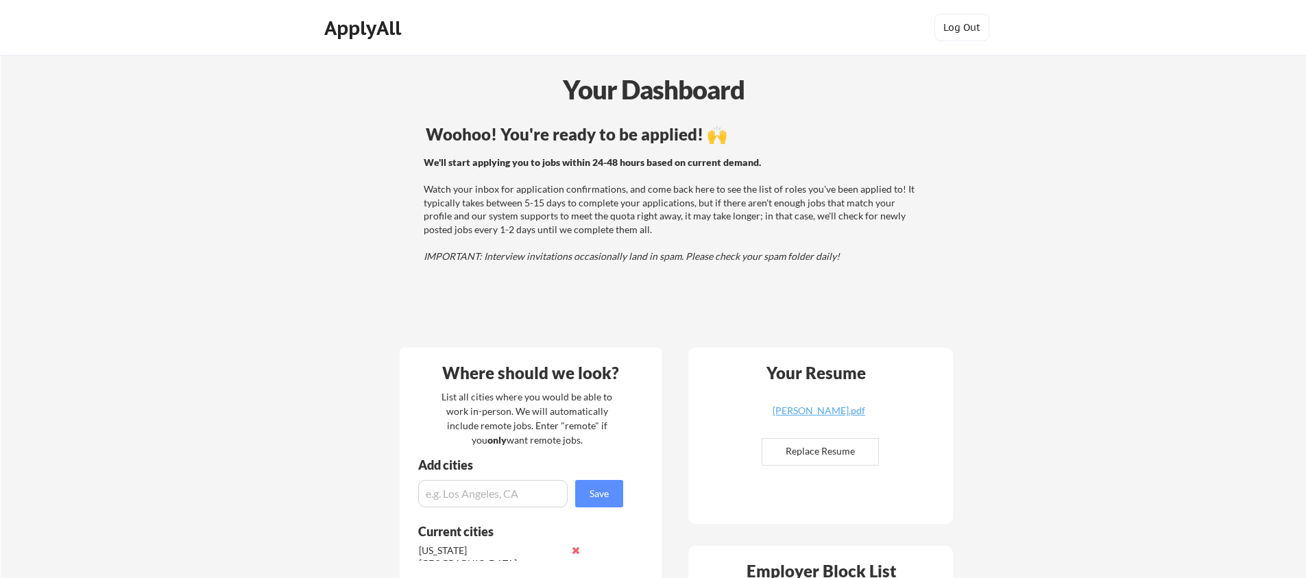
click at [842, 198] on div "We'll start applying you to jobs within 24-48 hours based on current demand. Wa…" at bounding box center [671, 210] width 494 height 108
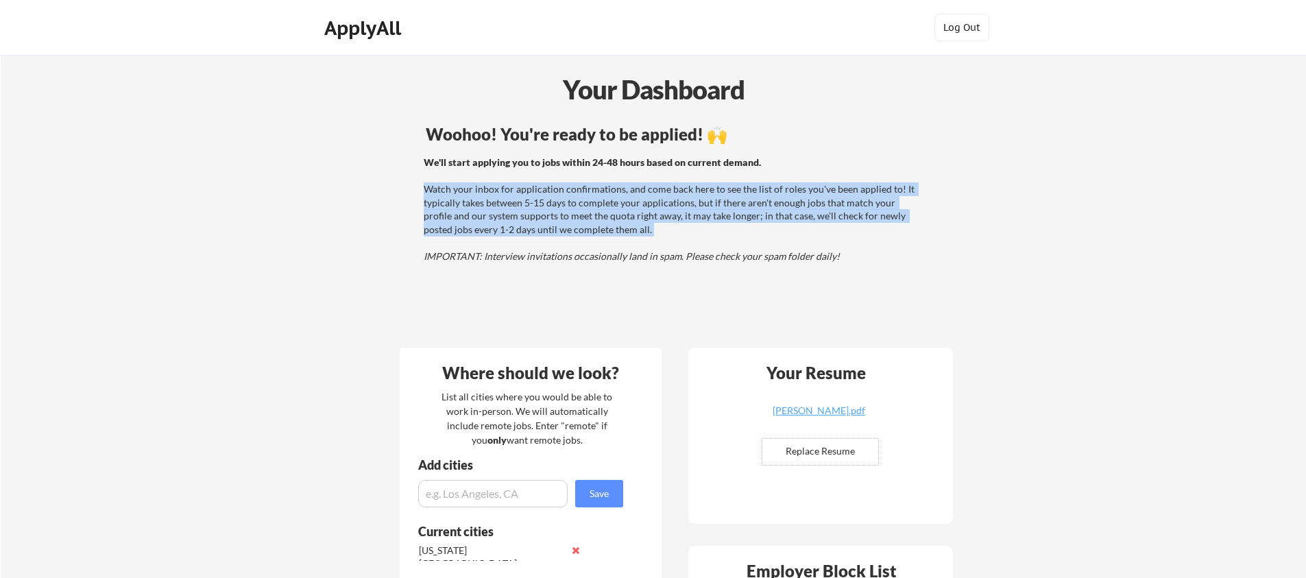
click at [842, 198] on div "We'll start applying you to jobs within 24-48 hours based on current demand. Wa…" at bounding box center [671, 210] width 494 height 108
click at [885, 198] on div "We'll start applying you to jobs within 24-48 hours based on current demand. Wa…" at bounding box center [671, 210] width 494 height 108
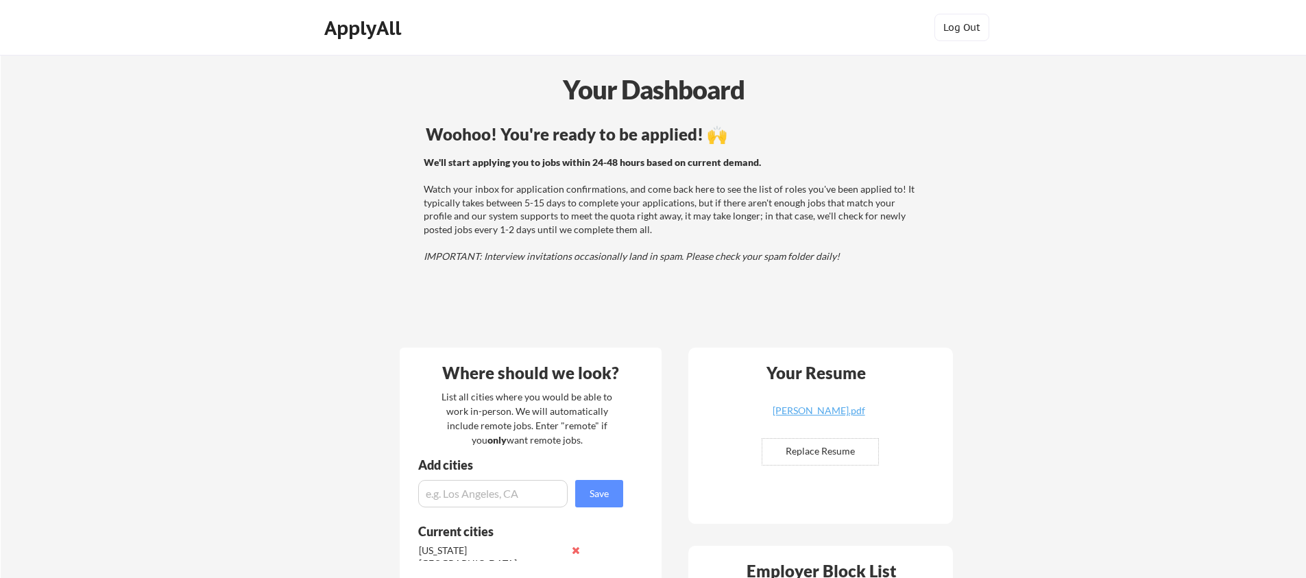
click at [398, 205] on div "We'll start applying you to jobs within 24-48 hours based on current demand. Wa…" at bounding box center [670, 210] width 549 height 108
click at [855, 135] on div "Woohoo! You're ready to be applied! 🙌" at bounding box center [673, 134] width 494 height 16
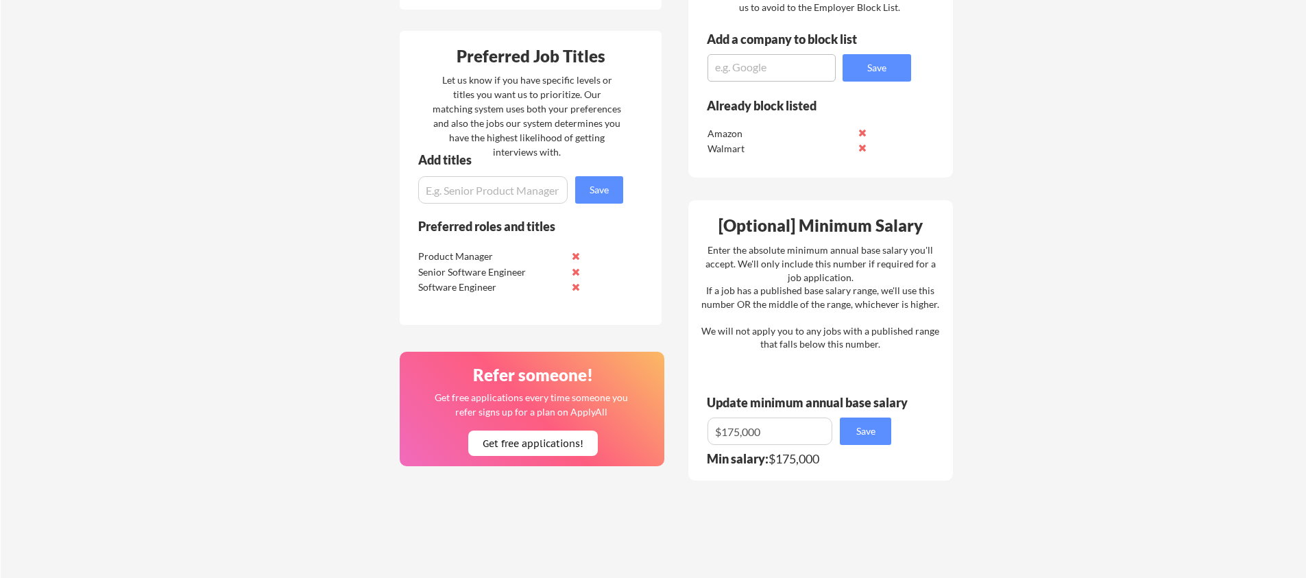
scroll to position [611, 0]
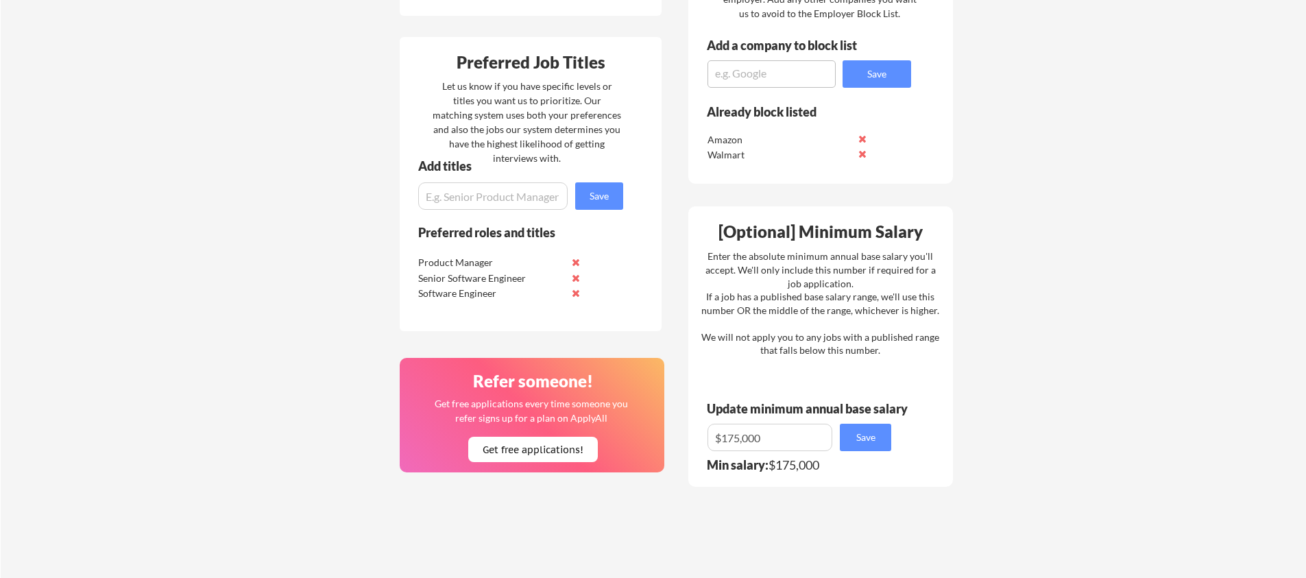
click at [959, 184] on div "Where should we look? List all cities where you would be able to work in-person…" at bounding box center [676, 223] width 576 height 999
click at [889, 262] on div "Enter the absolute minimum annual base salary you'll accept. We'll only include…" at bounding box center [820, 303] width 238 height 108
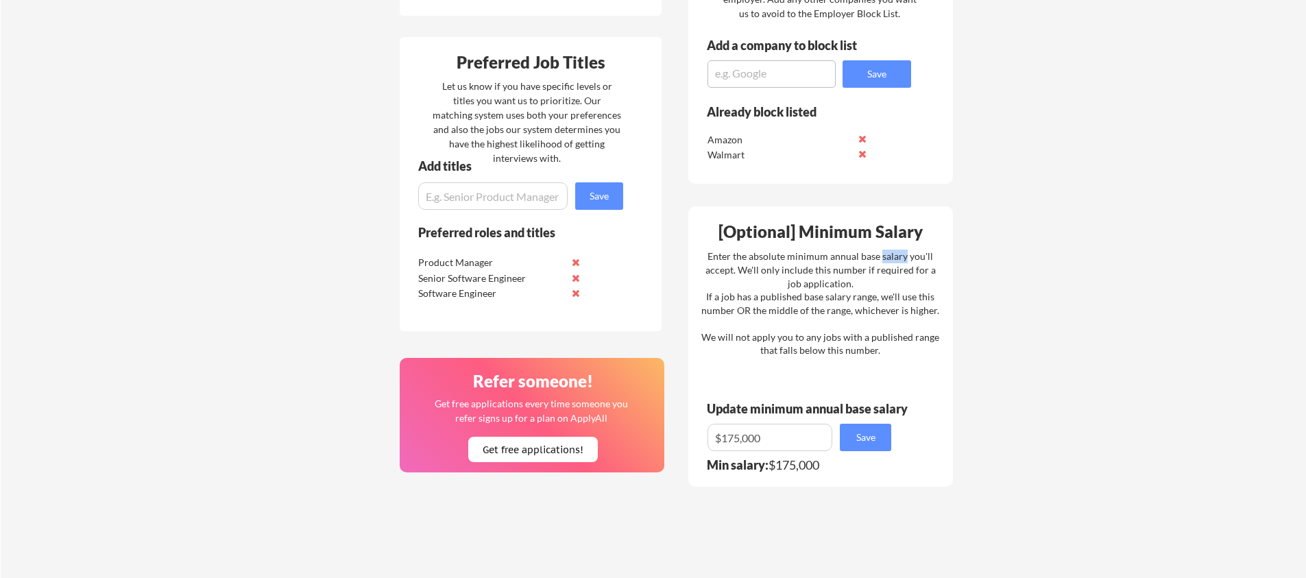
click at [889, 262] on div "Enter the absolute minimum annual base salary you'll accept. We'll only include…" at bounding box center [820, 303] width 238 height 108
click at [889, 280] on div "Enter the absolute minimum annual base salary you'll accept. We'll only include…" at bounding box center [820, 303] width 238 height 108
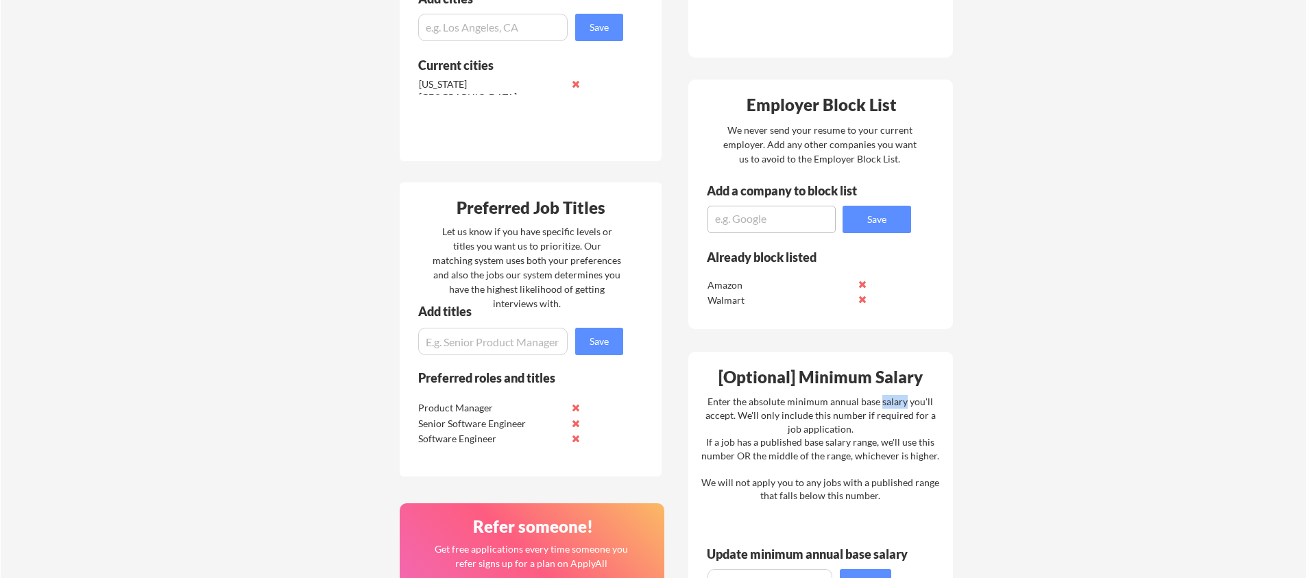
scroll to position [0, 0]
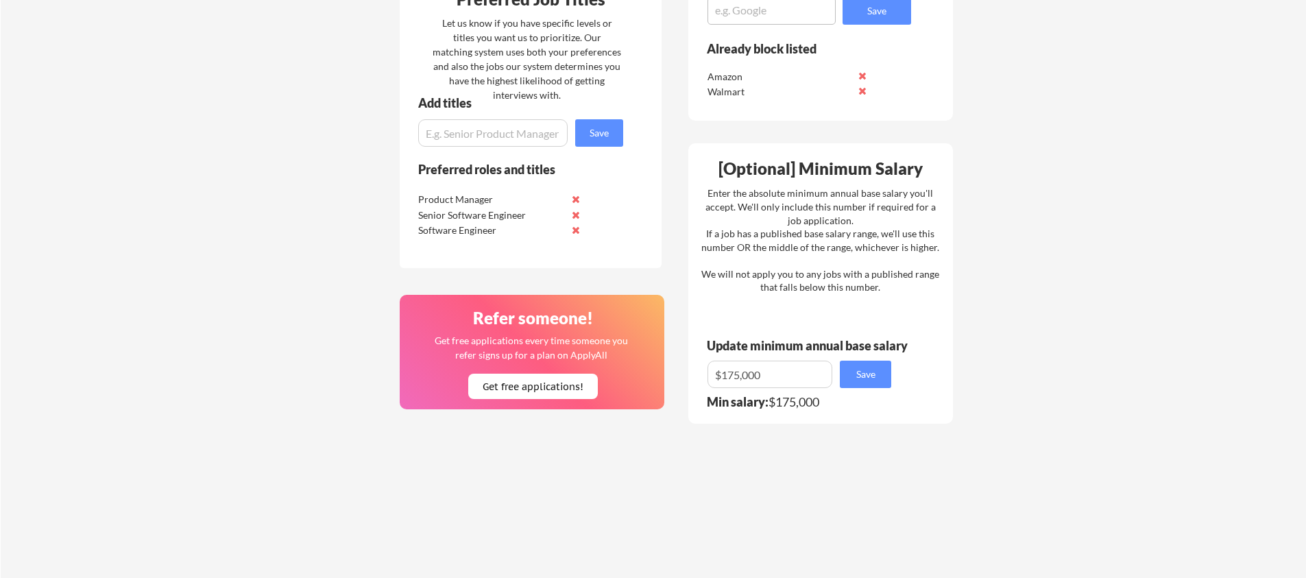
scroll to position [975, 0]
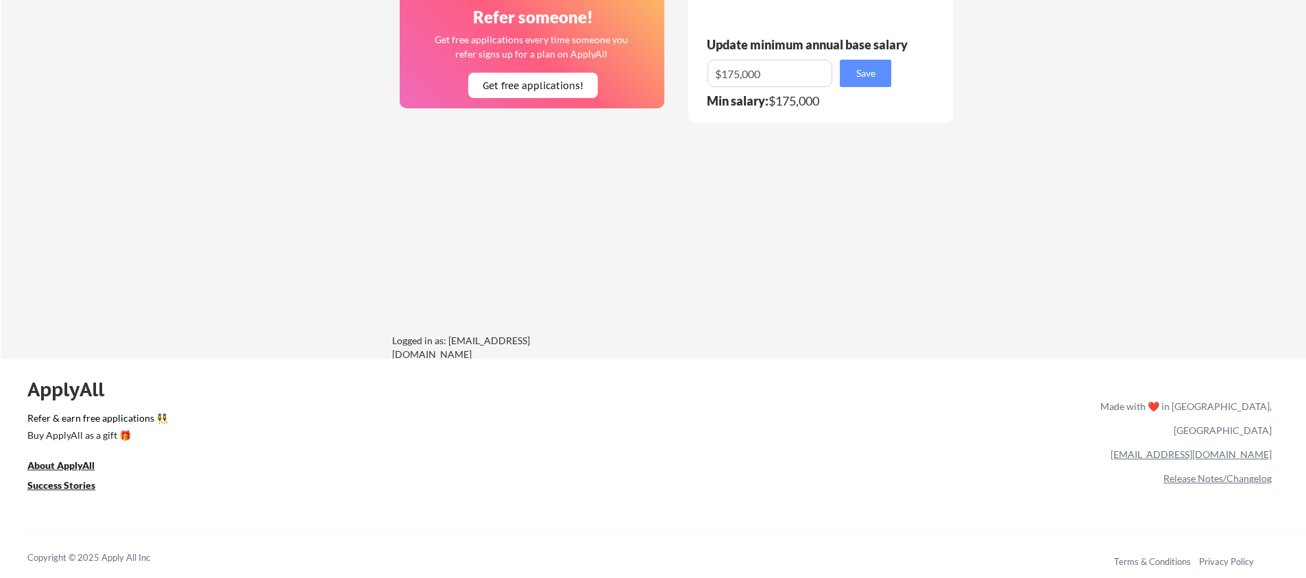
click at [1241, 448] on link "[EMAIL_ADDRESS][DOMAIN_NAME]" at bounding box center [1190, 454] width 161 height 12
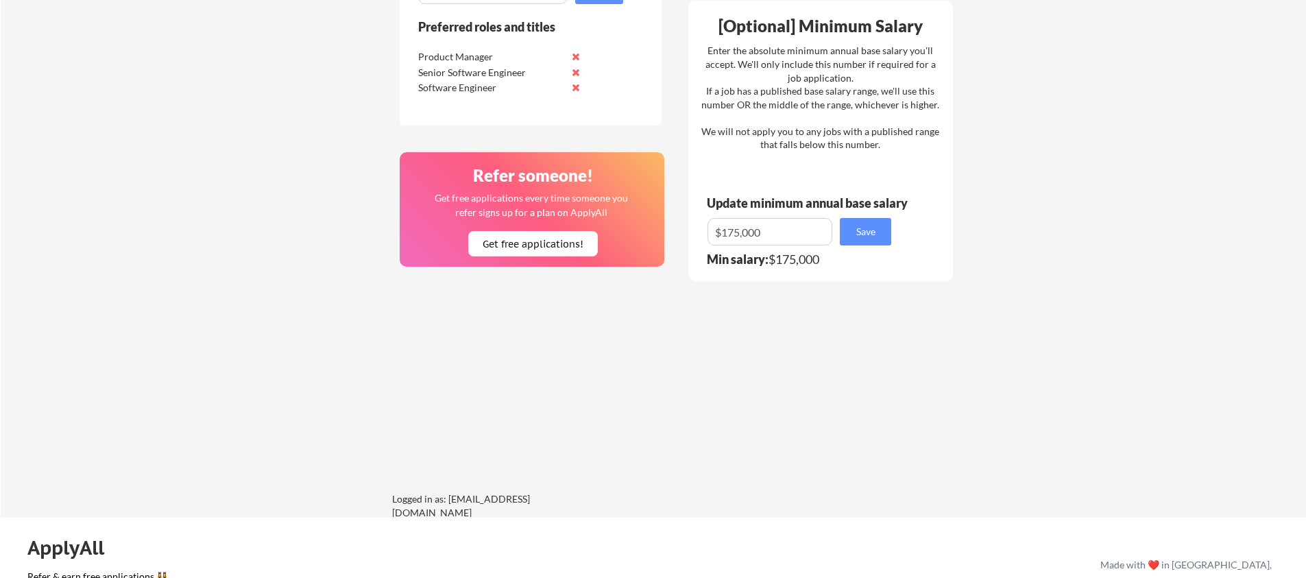
scroll to position [318, 0]
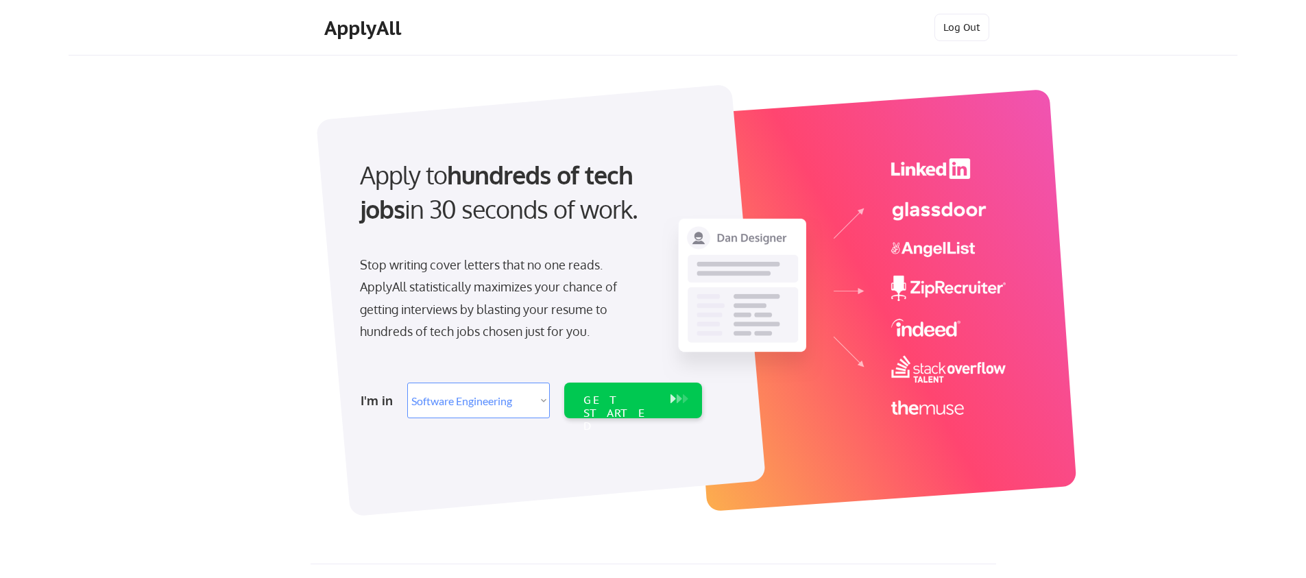
select select ""engineering""
click at [949, 30] on button "Log Out" at bounding box center [961, 27] width 55 height 27
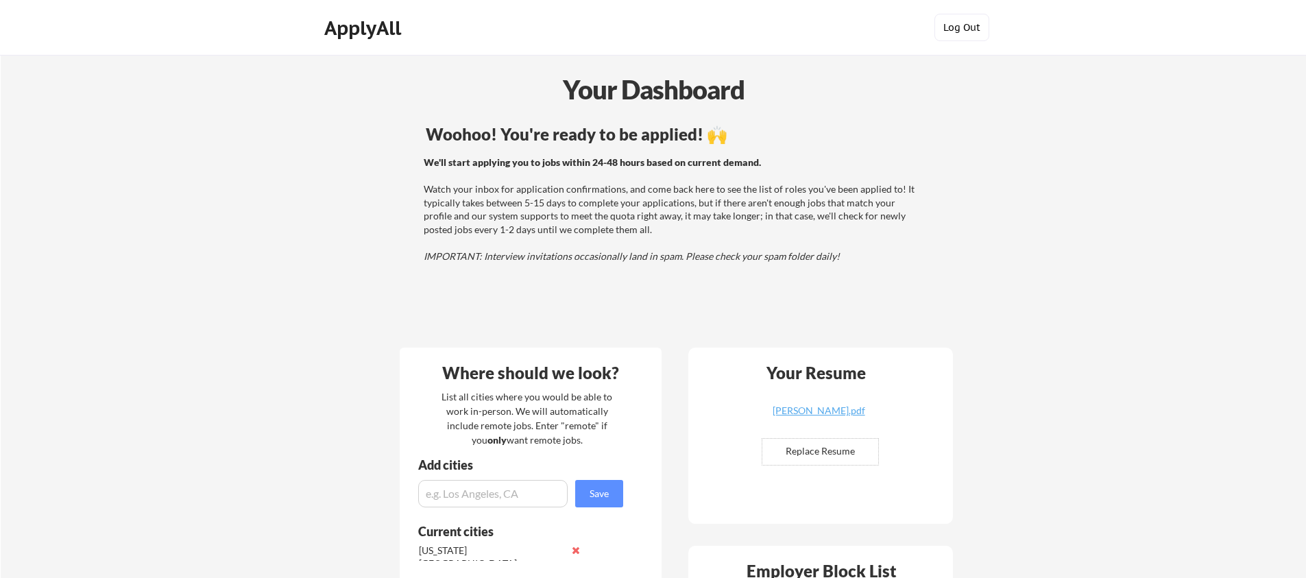
click at [948, 23] on button "Log Out" at bounding box center [961, 27] width 55 height 27
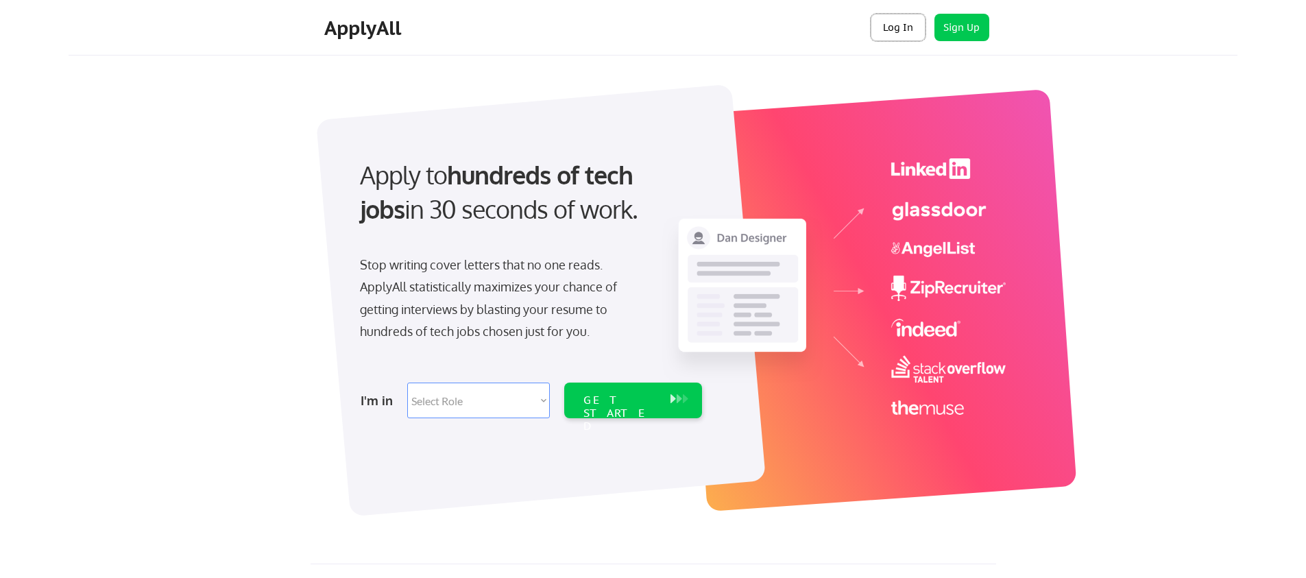
click at [898, 27] on button "Log In" at bounding box center [897, 27] width 55 height 27
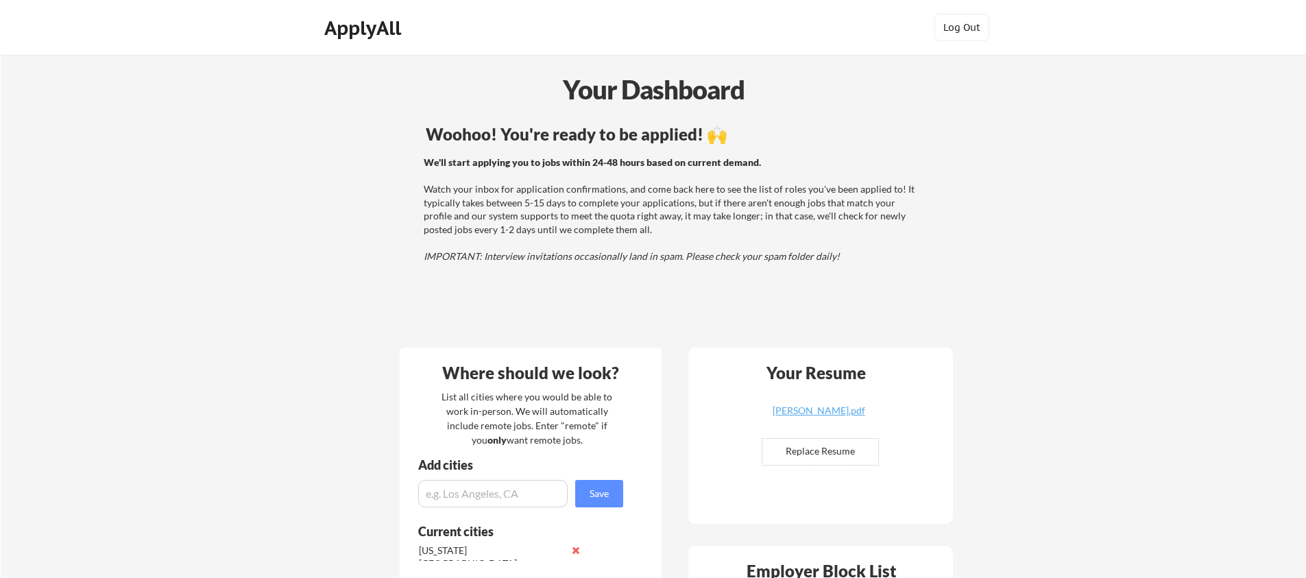
click at [606, 156] on div "We'll start applying you to jobs within 24-48 hours based on current demand. Wa…" at bounding box center [671, 210] width 494 height 108
click at [765, 193] on div "We'll start applying you to jobs within 24-48 hours based on current demand. Wa…" at bounding box center [671, 210] width 494 height 108
click at [753, 191] on div "We'll start applying you to jobs within 24-48 hours based on current demand. Wa…" at bounding box center [671, 210] width 494 height 108
